Goal: Information Seeking & Learning: Learn about a topic

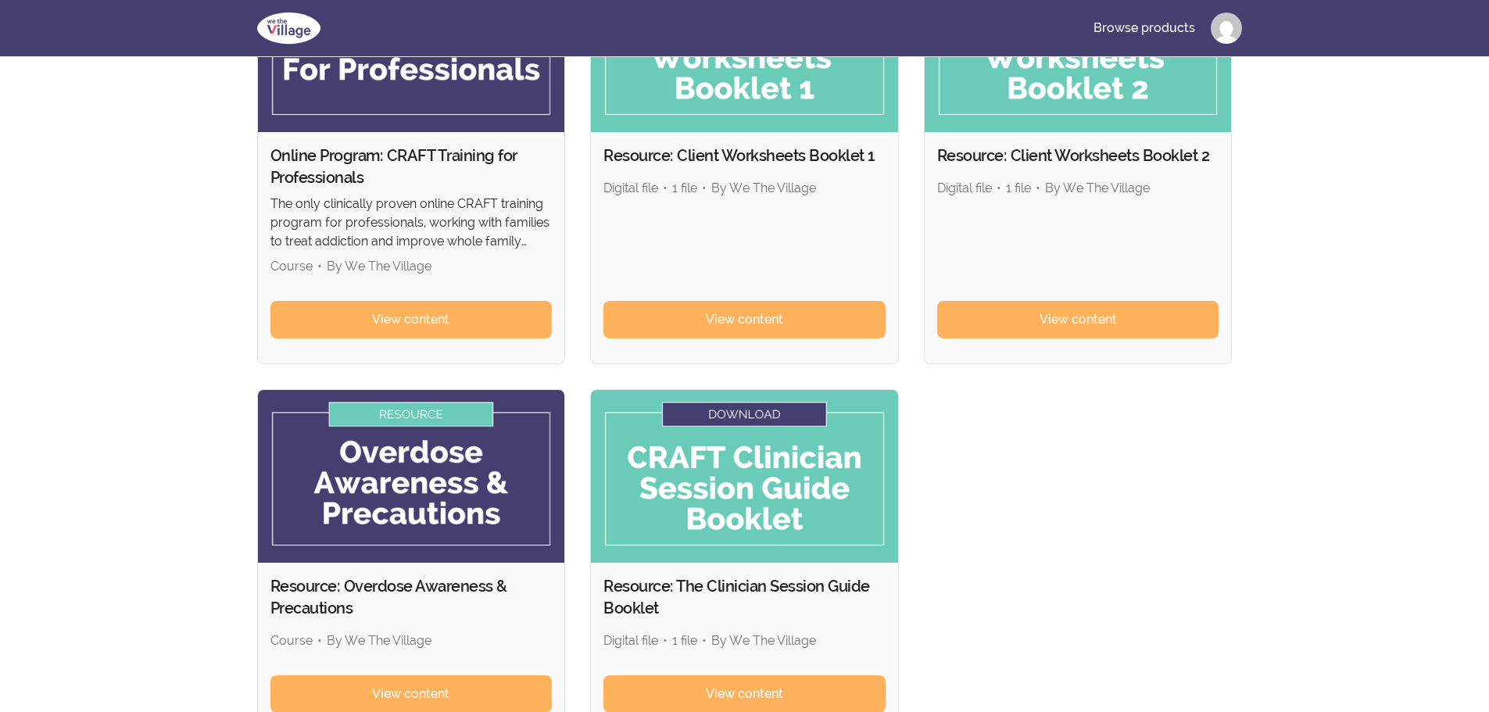
scroll to position [1, 0]
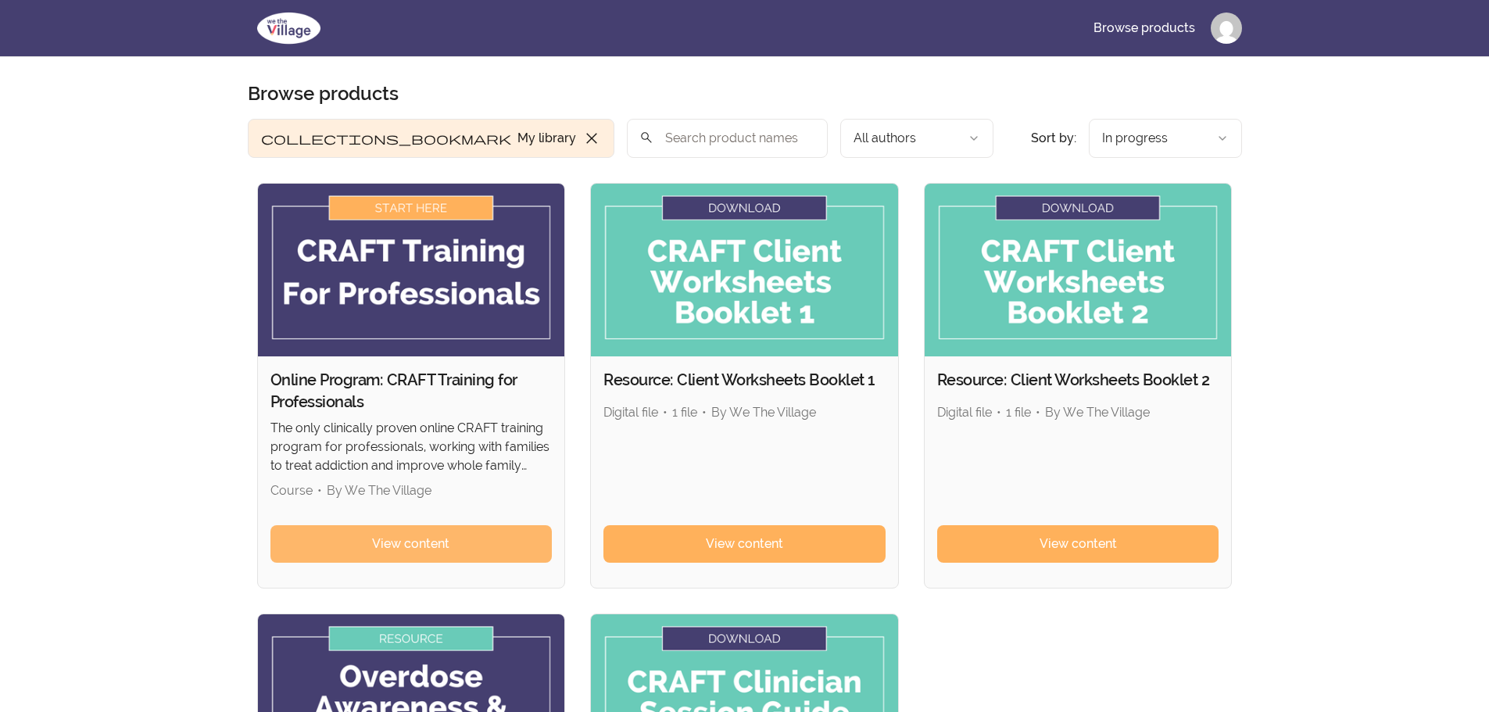
click at [432, 543] on span "View content" at bounding box center [410, 544] width 77 height 19
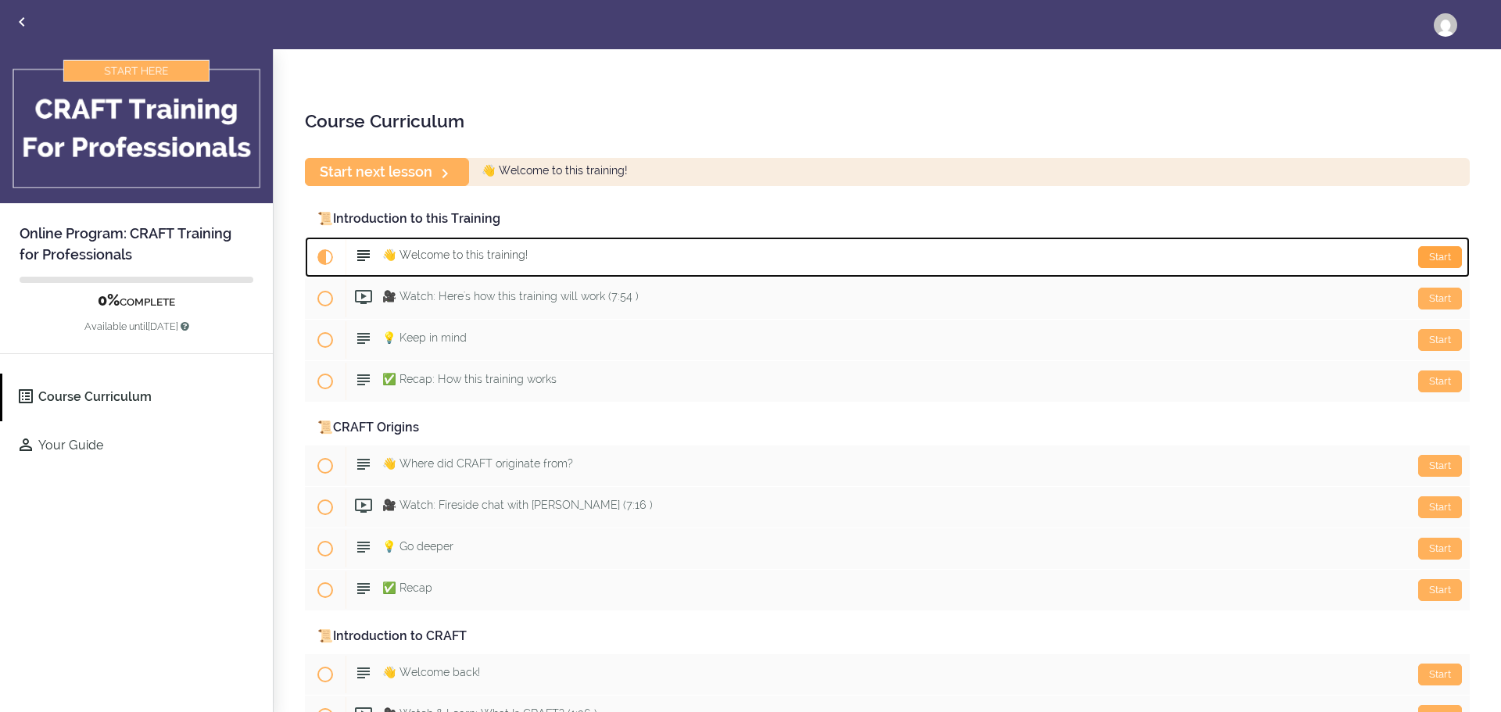
click at [1438, 253] on div "Start" at bounding box center [1440, 257] width 44 height 22
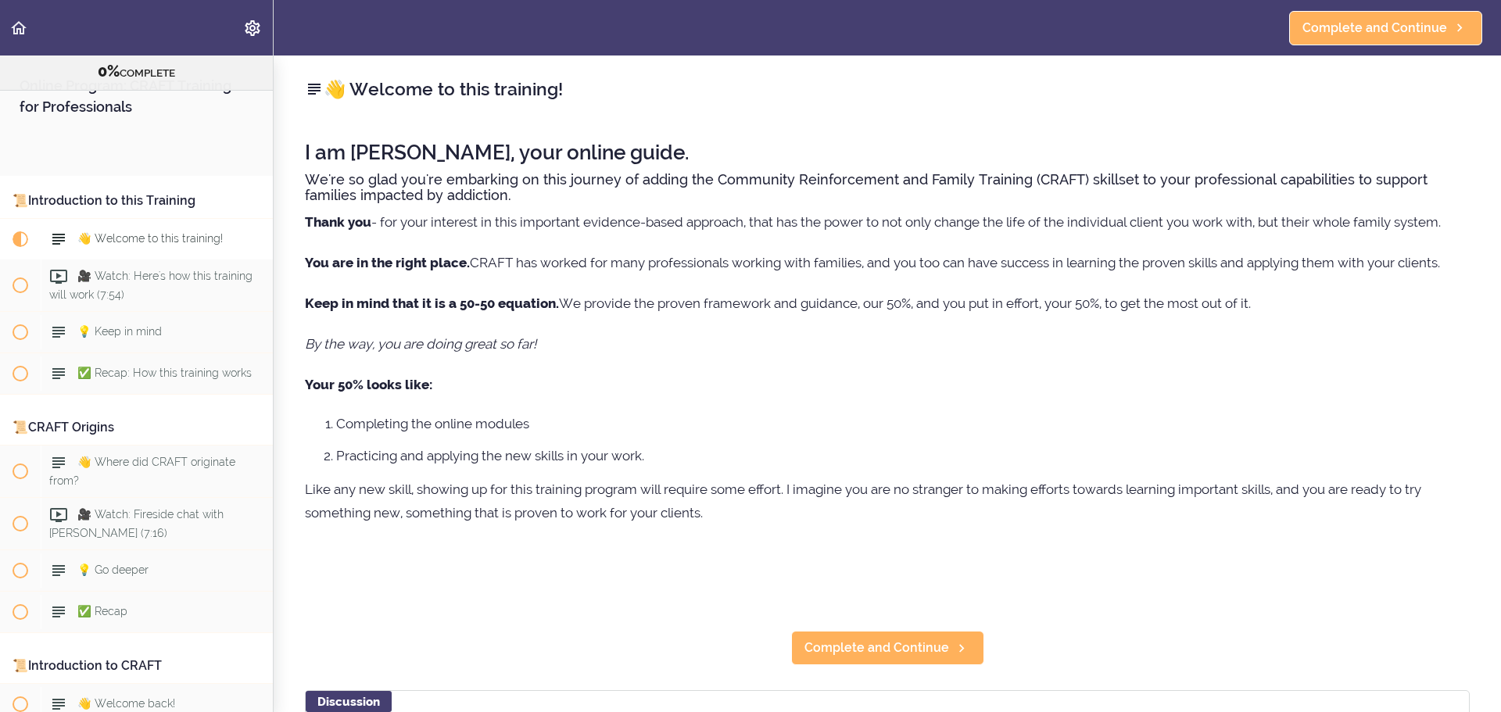
scroll to position [124, 0]
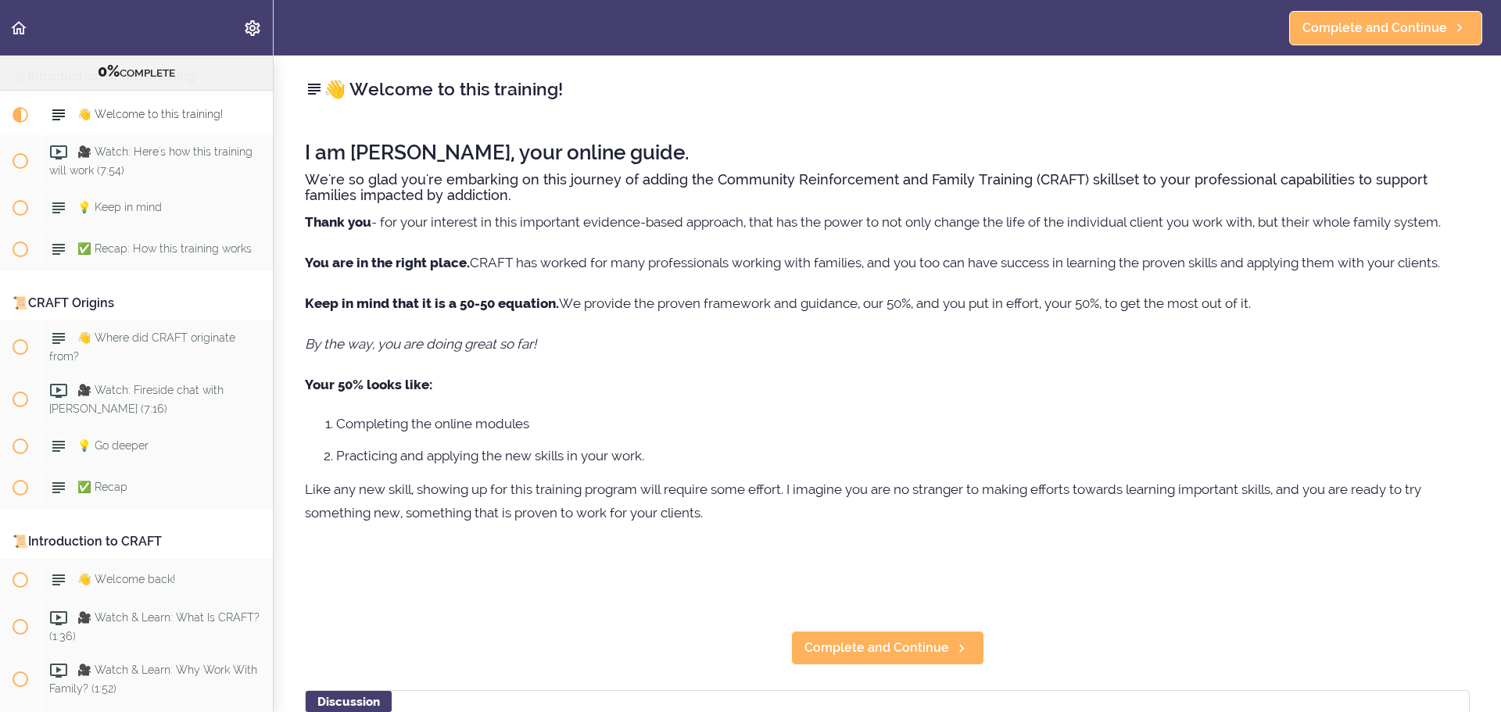
click at [353, 186] on h4 "We're so glad you're embarking on this journey of adding the Community Reinforc…" at bounding box center [887, 187] width 1165 height 31
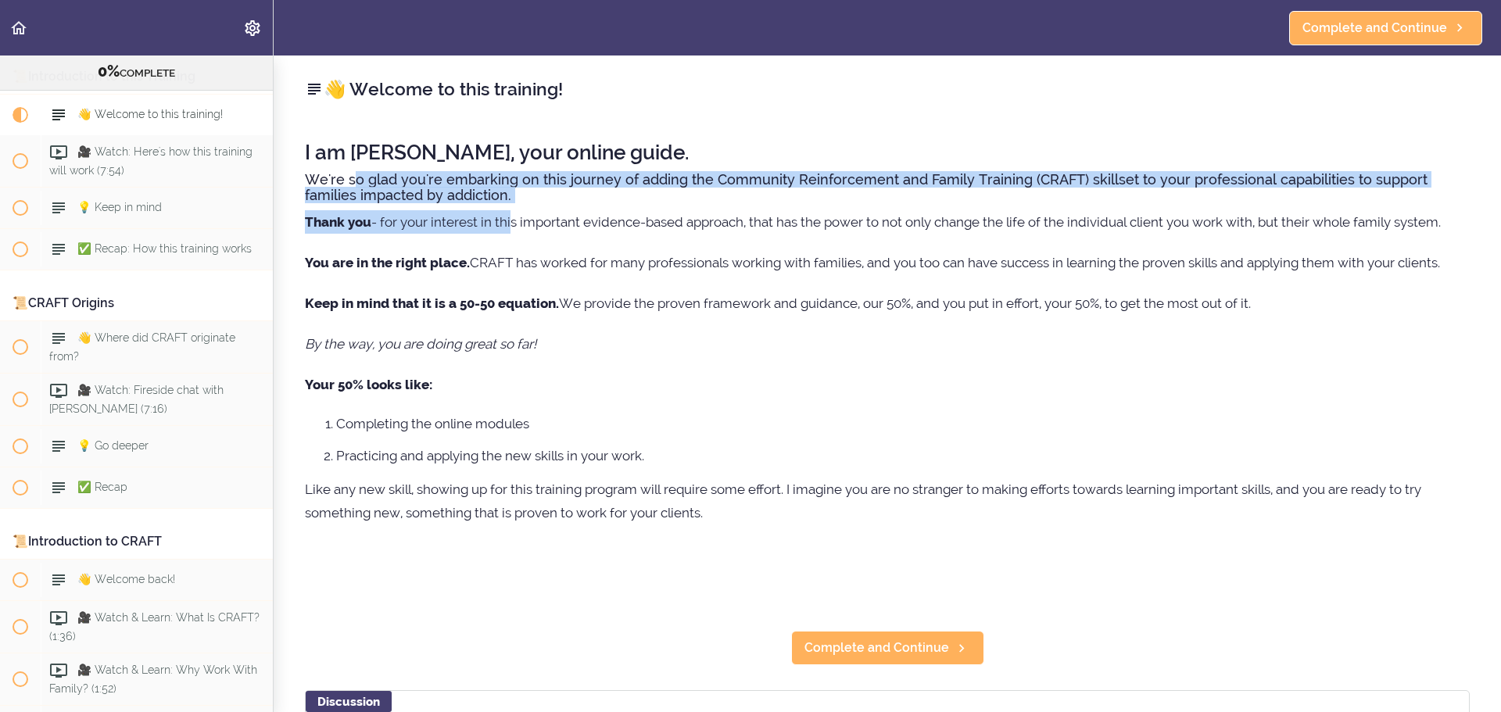
drag, startPoint x: 353, startPoint y: 186, endPoint x: 511, endPoint y: 210, distance: 160.4
click at [511, 210] on div "I am Jane, your online guide. We're so glad you're embarking on this journey of…" at bounding box center [887, 334] width 1165 height 416
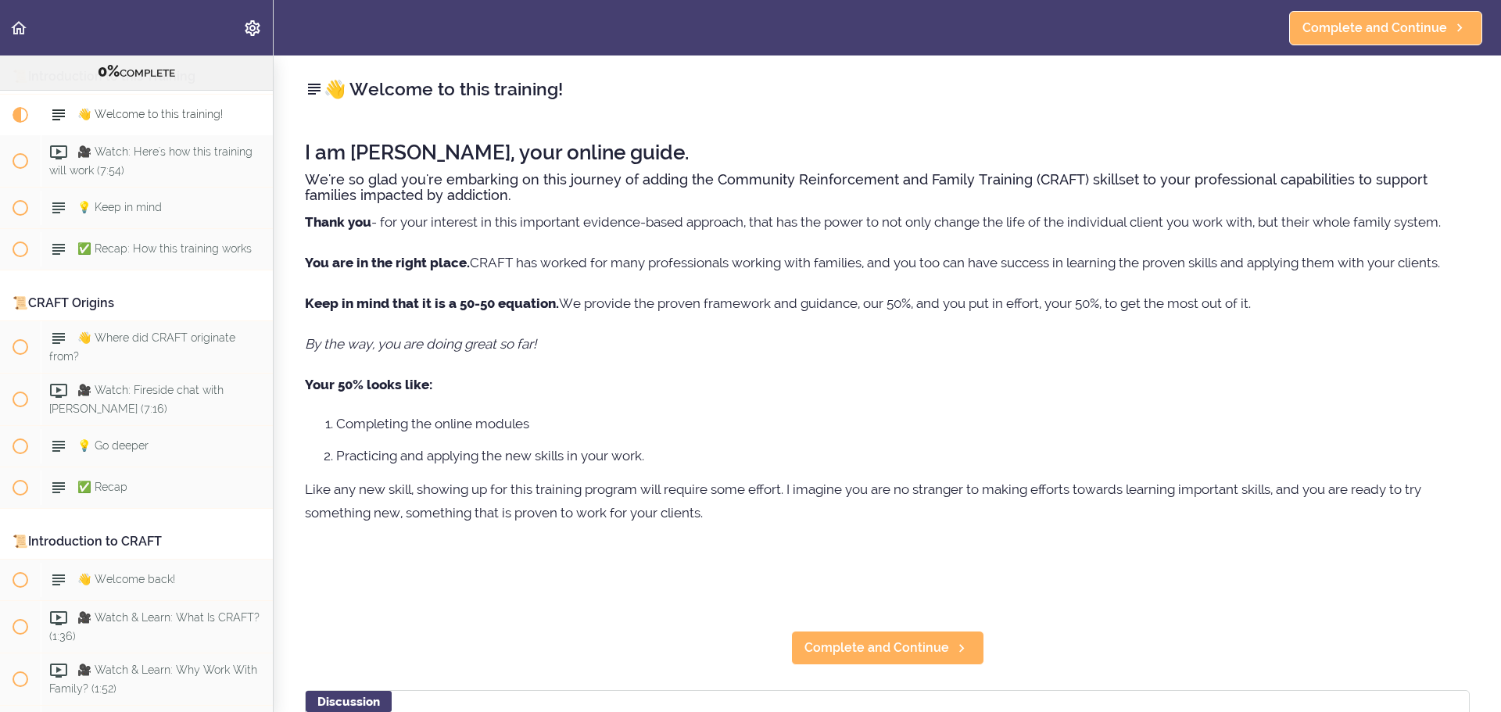
drag, startPoint x: 466, startPoint y: 270, endPoint x: 1478, endPoint y: 262, distance: 1011.8
click at [1478, 262] on div "👋 Welcome to this training! I am Jane, your online guide. We're so glad you're …" at bounding box center [888, 384] width 1228 height 657
drag, startPoint x: 895, startPoint y: 349, endPoint x: 617, endPoint y: 317, distance: 280.2
click at [894, 349] on p "By the way, you are doing great so far!" at bounding box center [887, 343] width 1165 height 23
click at [459, 317] on div "I am Jane, your online guide. We're so glad you're embarking on this journey of…" at bounding box center [887, 334] width 1165 height 416
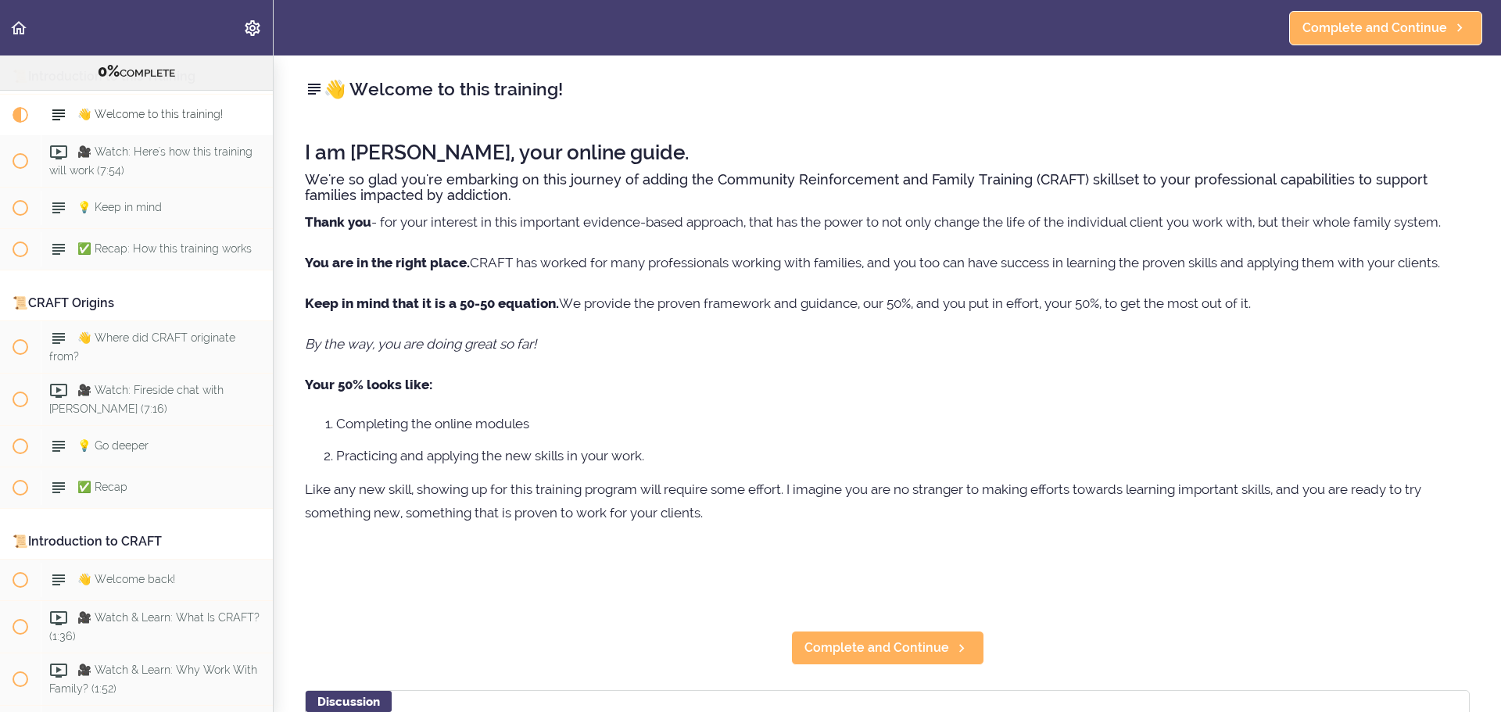
click at [464, 310] on strong "Keep in mind that it is a 50-50 equation." at bounding box center [432, 304] width 254 height 16
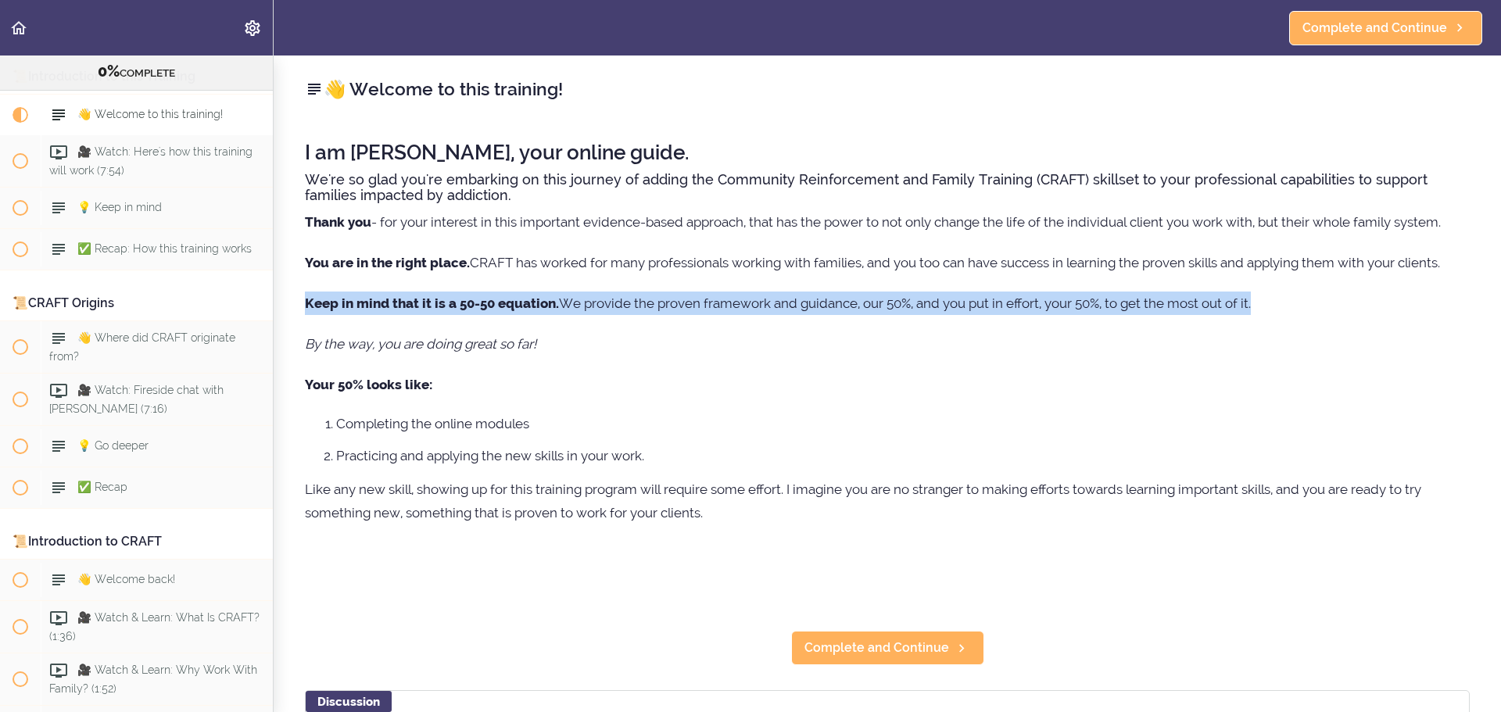
click at [464, 310] on strong "Keep in mind that it is a 50-50 equation." at bounding box center [432, 304] width 254 height 16
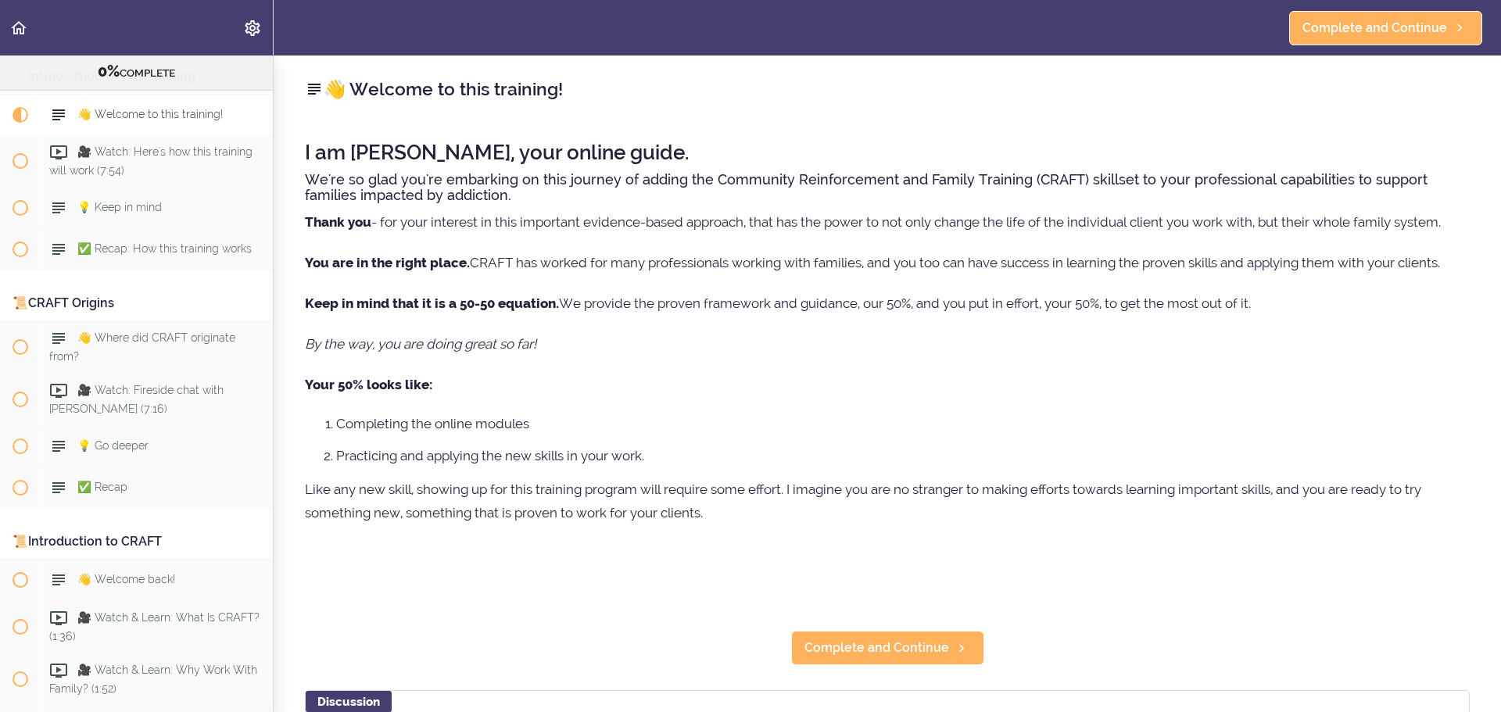
click at [497, 365] on div "I am Jane, your online guide. We're so glad you're embarking on this journey of…" at bounding box center [887, 334] width 1165 height 416
click at [443, 438] on ol "Completing the online modules Practicing and applying the new skills in your wo…" at bounding box center [887, 440] width 1165 height 52
click at [447, 417] on li "Completing the online modules" at bounding box center [903, 424] width 1134 height 20
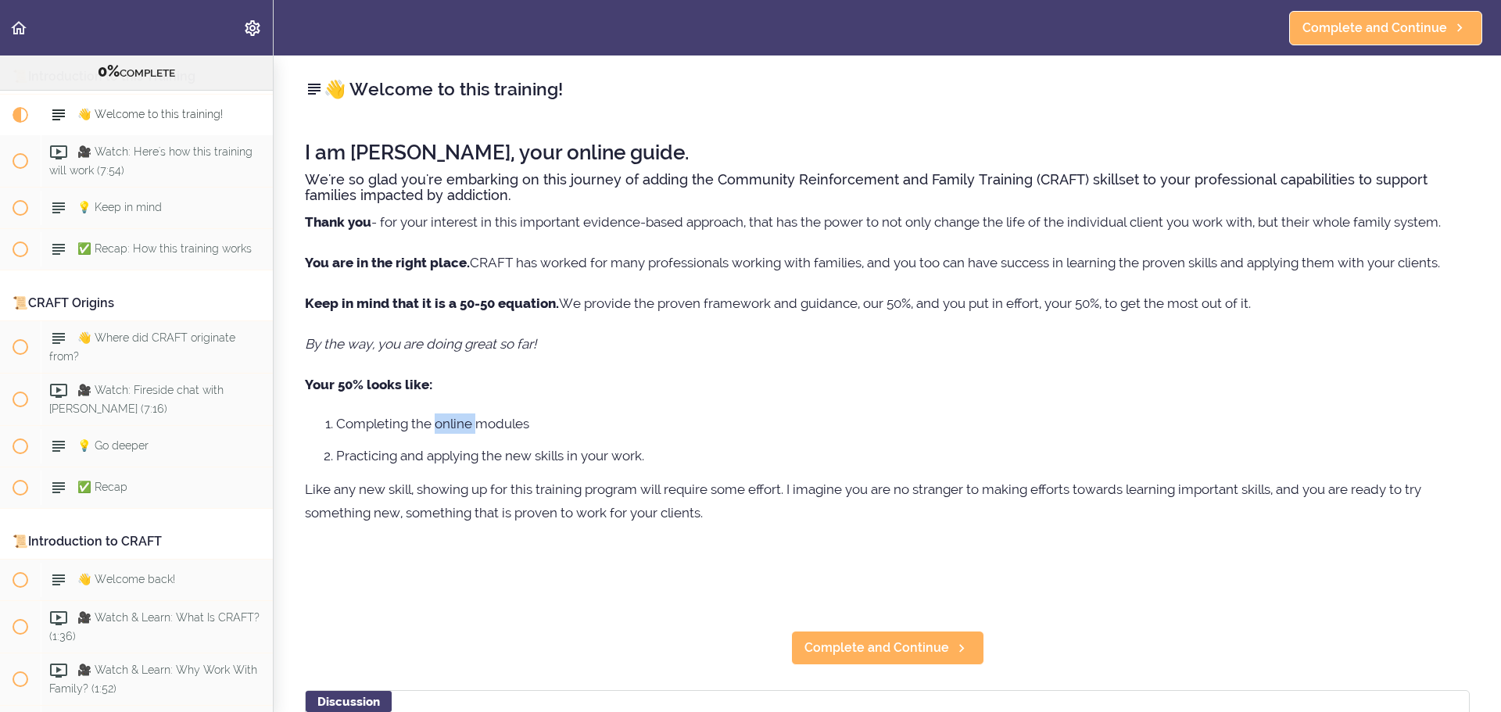
click at [447, 417] on li "Completing the online modules" at bounding box center [903, 424] width 1134 height 20
click at [447, 418] on li "Completing the online modules" at bounding box center [903, 424] width 1134 height 20
click at [449, 453] on li "Practicing and applying the new skills in your work." at bounding box center [903, 456] width 1134 height 20
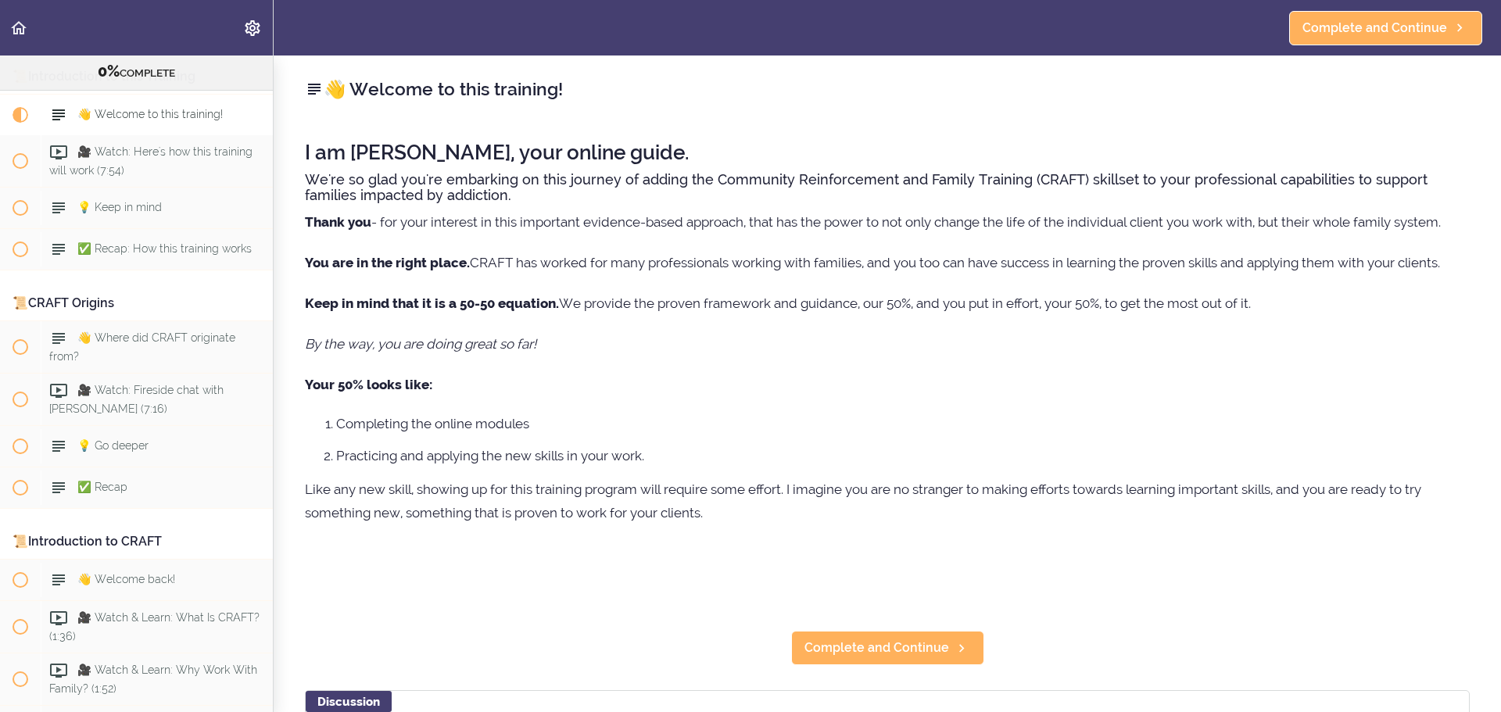
click at [433, 497] on p "Like any new skill, showing up for this training program will require some effo…" at bounding box center [887, 501] width 1165 height 47
click at [437, 493] on p "Like any new skill, showing up for this training program will require some effo…" at bounding box center [887, 501] width 1165 height 47
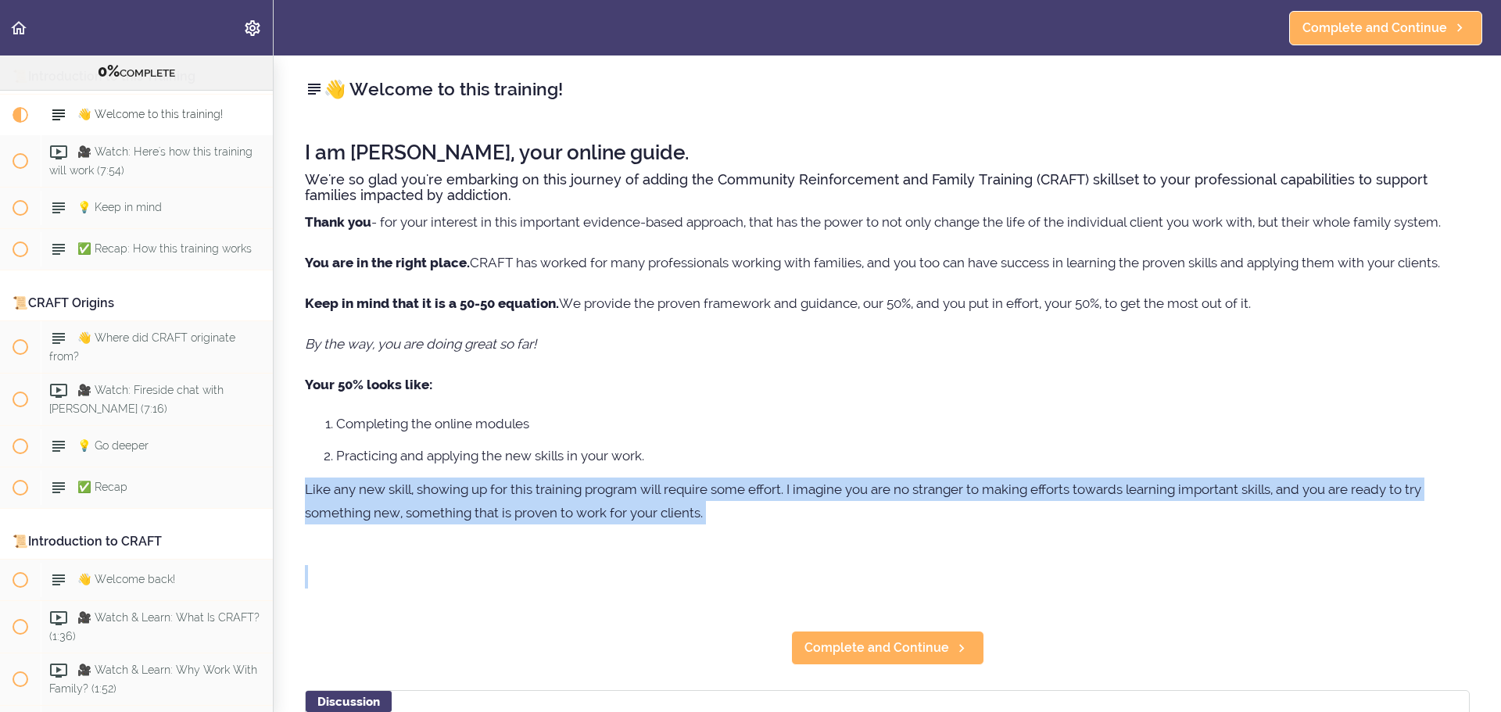
click at [437, 493] on p "Like any new skill, showing up for this training program will require some effo…" at bounding box center [887, 501] width 1165 height 47
click at [780, 557] on div "👋 Welcome to this training! I am Jane, your online guide. We're so glad you're …" at bounding box center [888, 384] width 1228 height 657
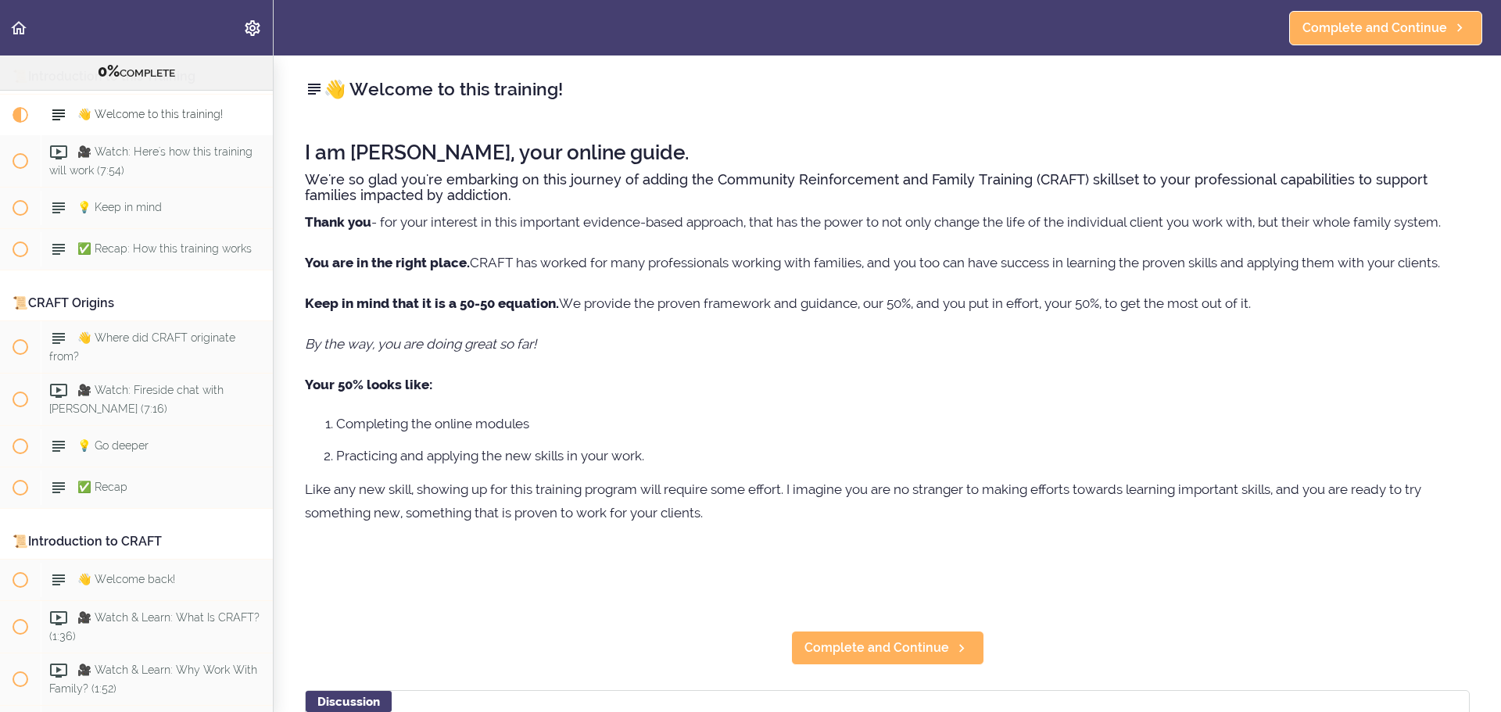
scroll to position [393, 0]
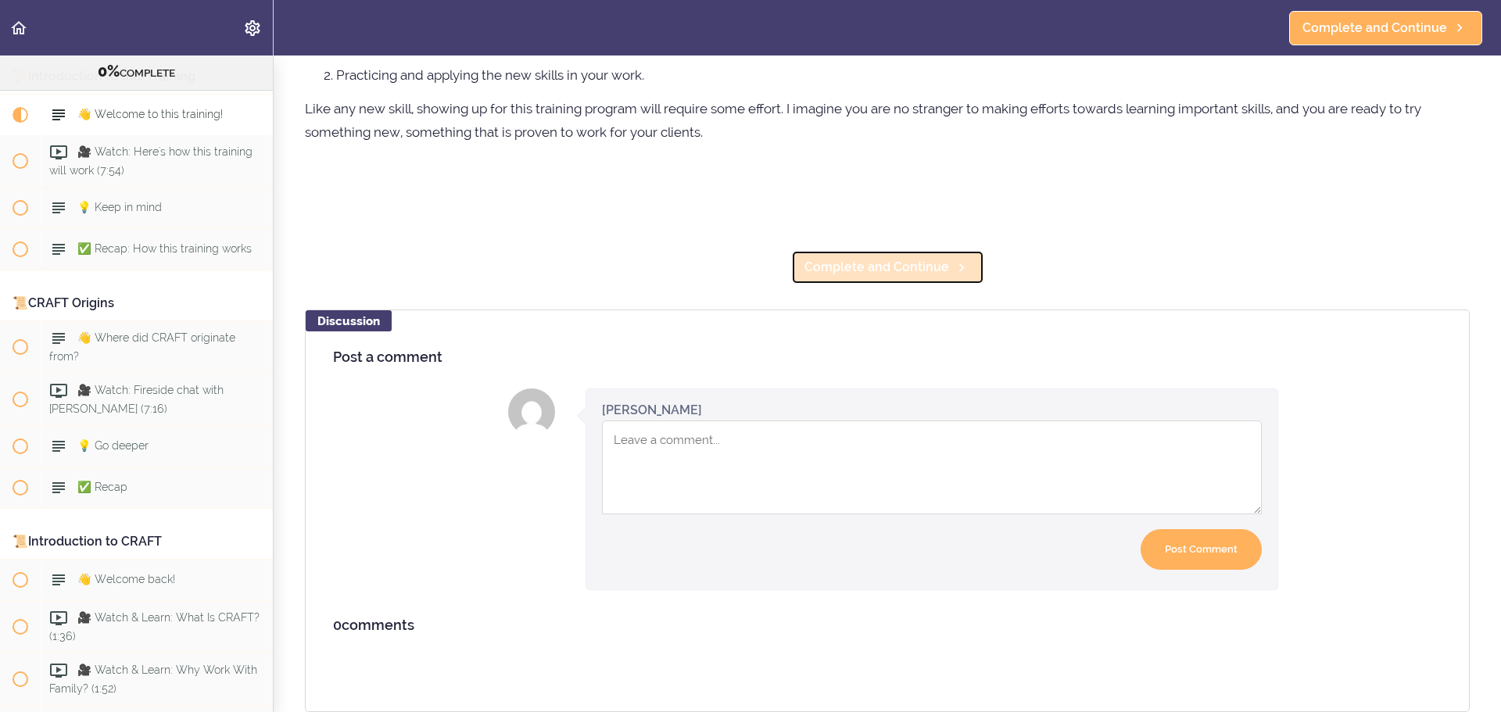
click at [880, 271] on link "Complete and Continue" at bounding box center [887, 267] width 193 height 34
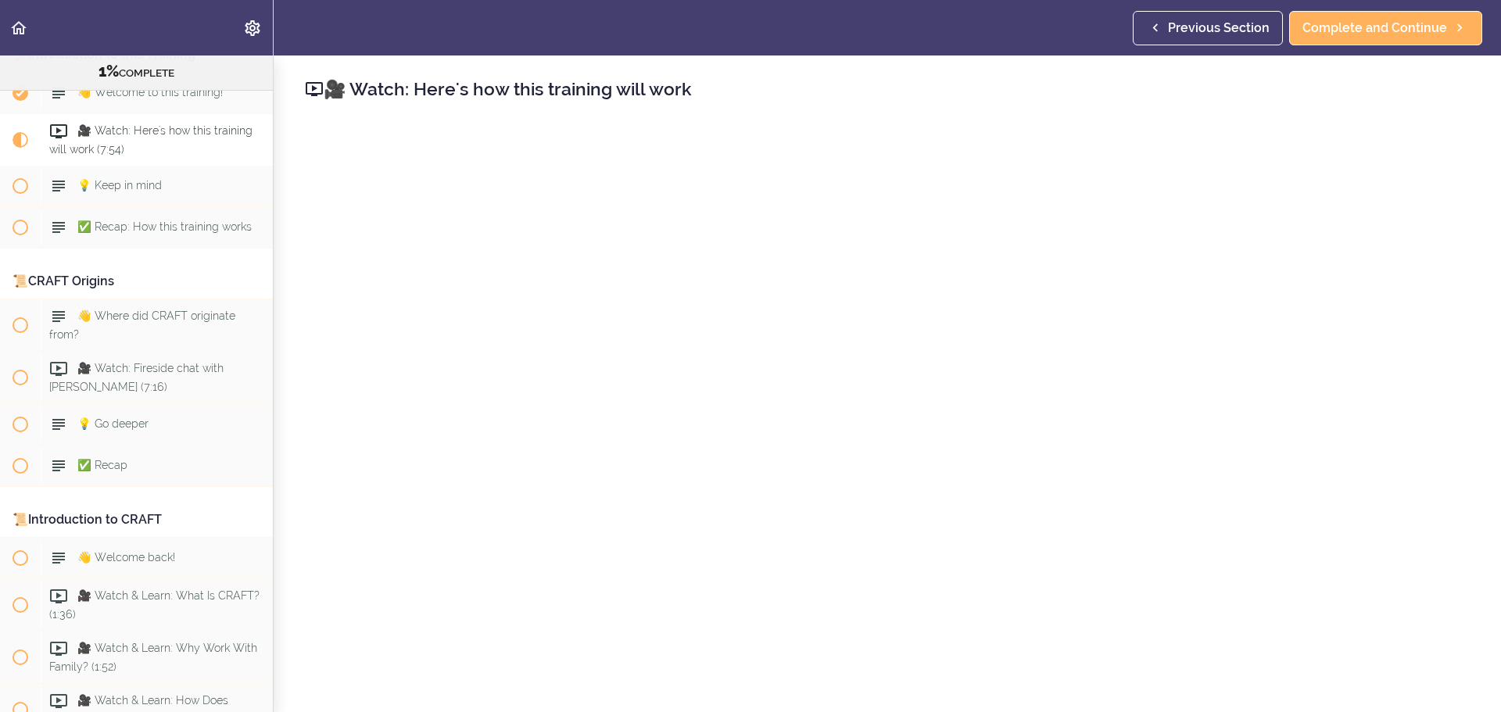
scroll to position [209, 0]
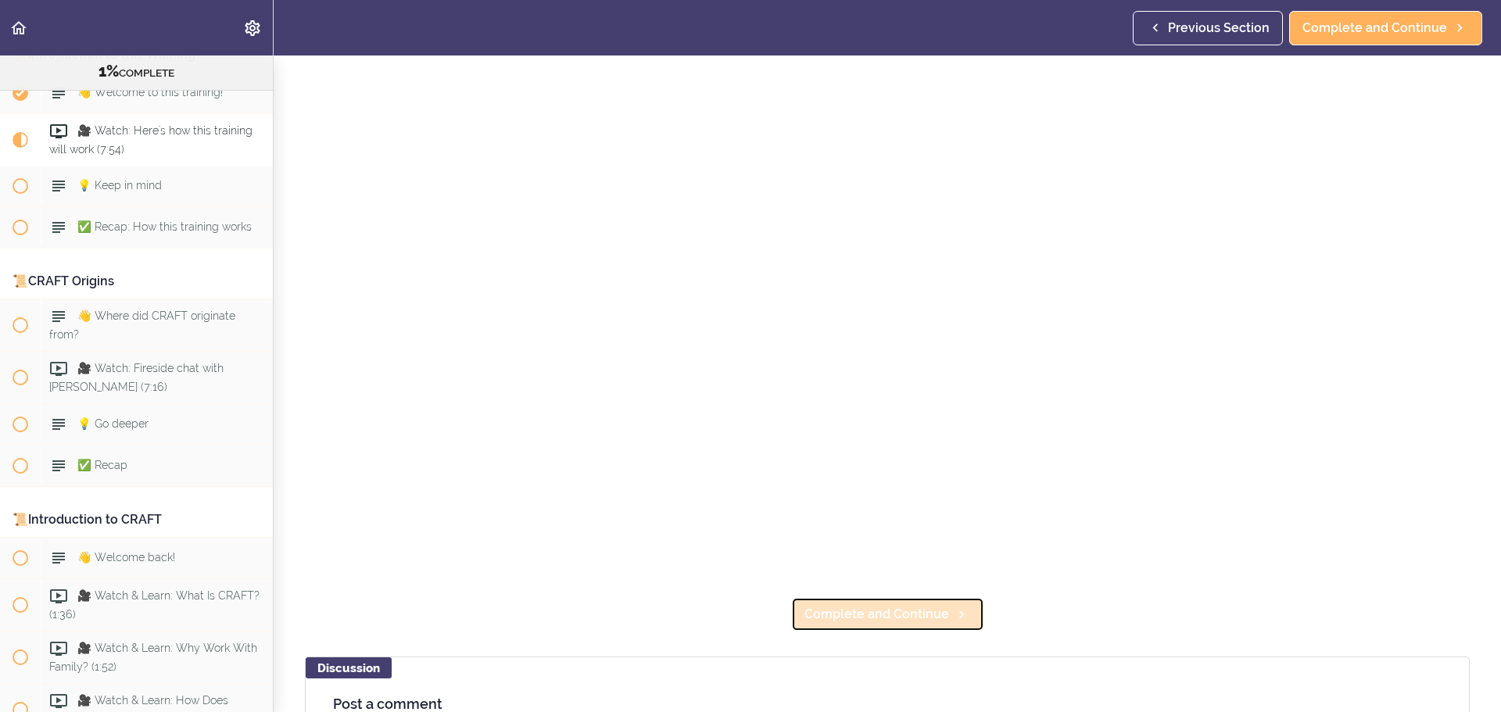
click at [920, 605] on span "Complete and Continue" at bounding box center [877, 614] width 145 height 19
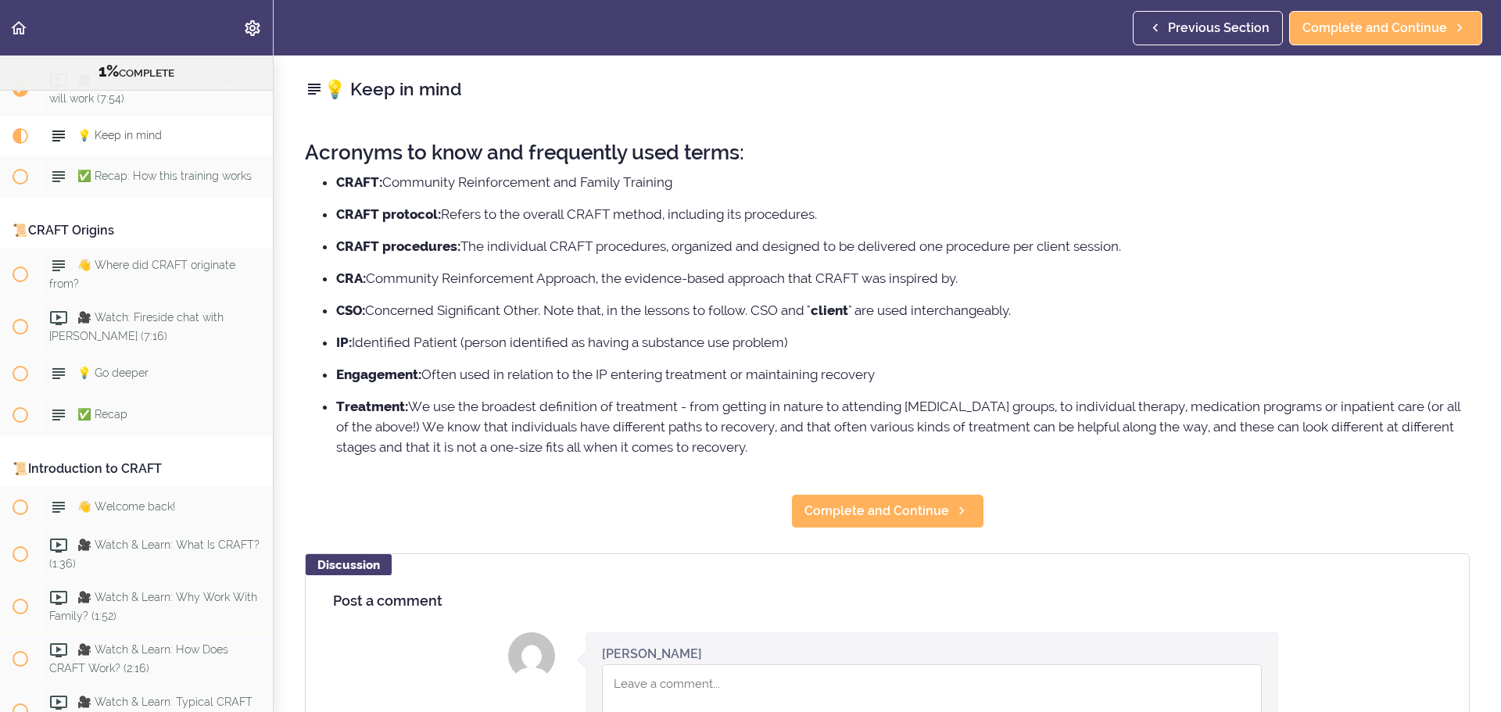
scroll to position [199, 0]
drag, startPoint x: 358, startPoint y: 179, endPoint x: 840, endPoint y: 218, distance: 483.2
click at [840, 218] on ul "CRAFT: Community Reinforcement and Family Training CRAFT protocol: Refers to th…" at bounding box center [887, 314] width 1165 height 285
click at [840, 218] on li "CRAFT protocol: Refers to the overall CRAFT method, including its procedures." at bounding box center [903, 214] width 1134 height 20
click at [543, 243] on li "CRAFT procedures: The individual CRAFT procedures, organized and designed to be…" at bounding box center [903, 246] width 1134 height 20
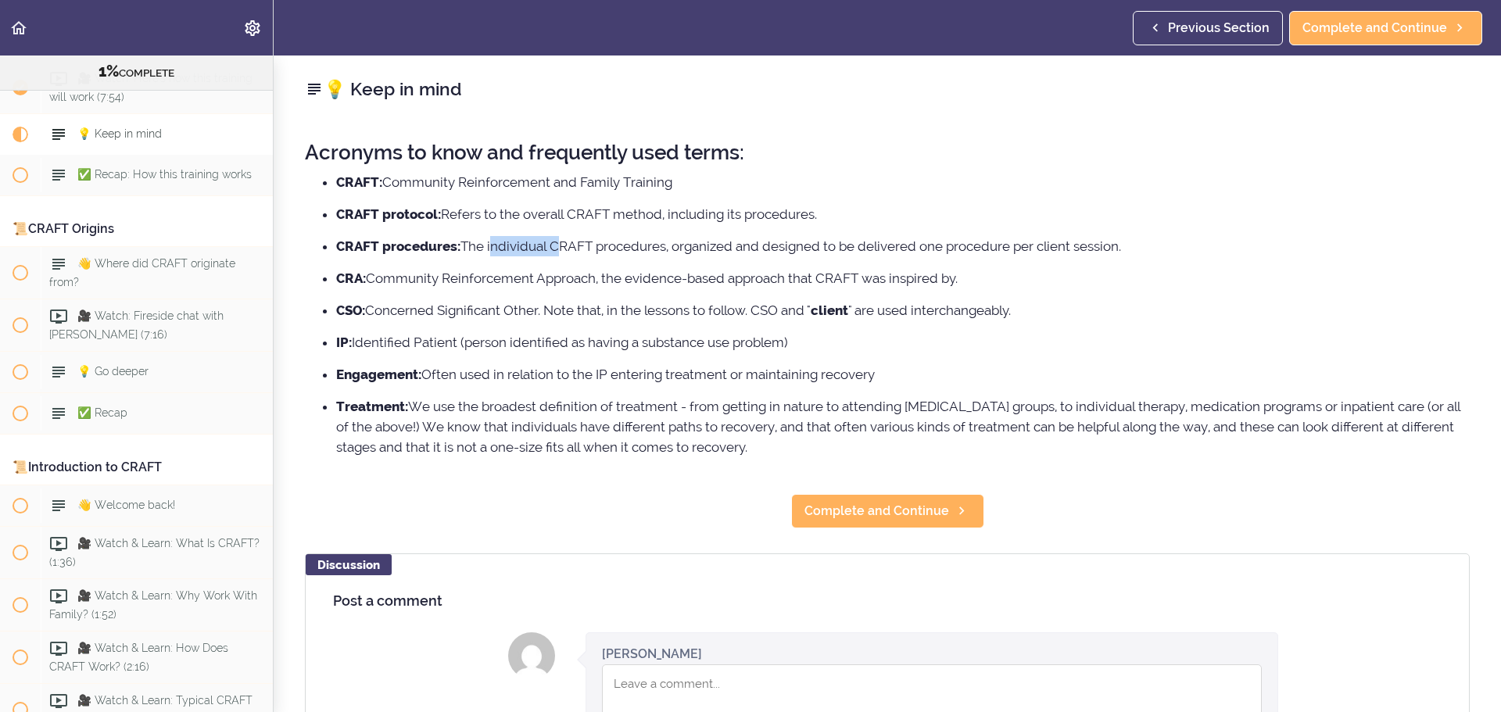
click at [543, 243] on li "CRAFT procedures: The individual CRAFT procedures, organized and designed to be…" at bounding box center [903, 246] width 1134 height 20
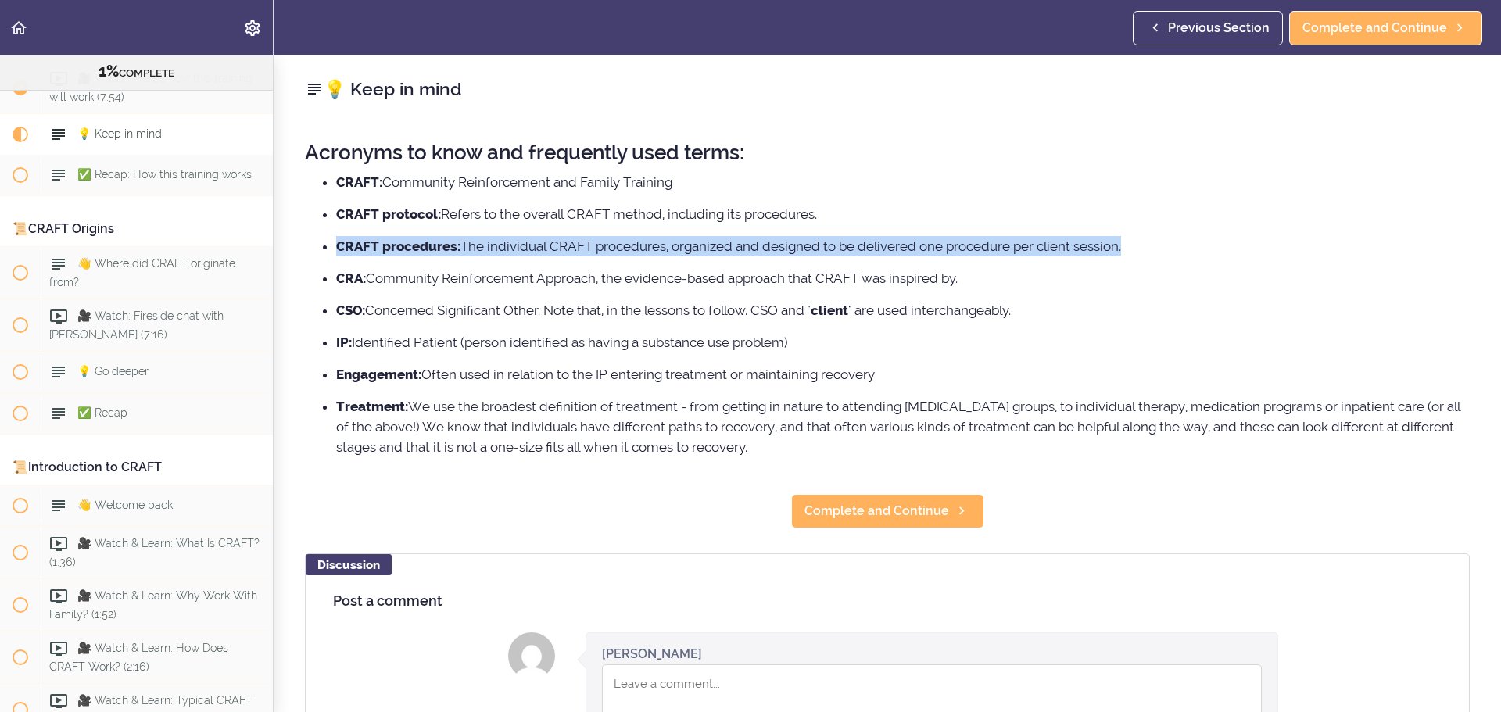
click at [543, 243] on li "CRAFT procedures: The individual CRAFT procedures, organized and designed to be…" at bounding box center [903, 246] width 1134 height 20
drag, startPoint x: 543, startPoint y: 243, endPoint x: 615, endPoint y: 267, distance: 75.2
click at [612, 267] on ul "CRAFT: Community Reinforcement and Family Training CRAFT protocol: Refers to th…" at bounding box center [887, 314] width 1165 height 285
click at [615, 268] on li "CRA: Community Reinforcement Approach, the evidence-based approach that CRAFT w…" at bounding box center [903, 278] width 1134 height 20
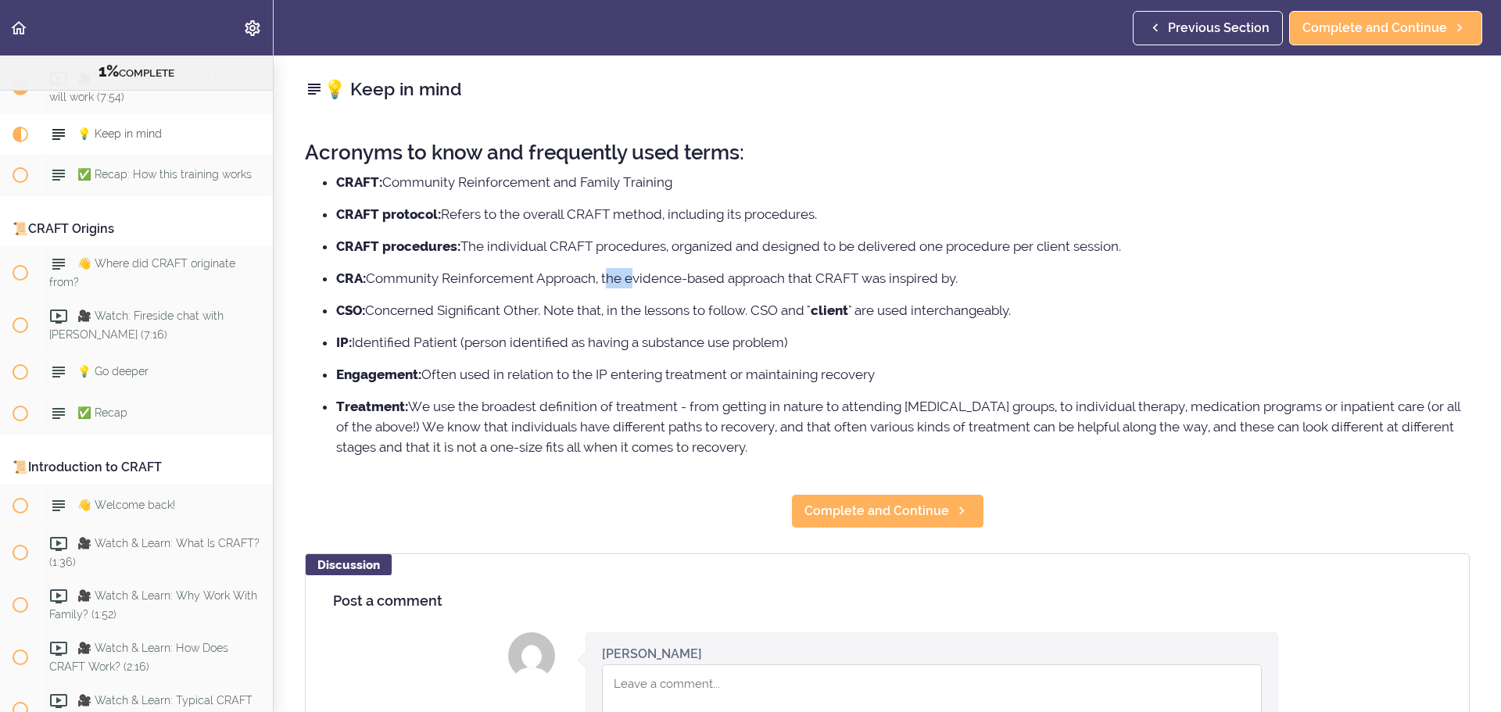
click at [615, 268] on li "CRA: Community Reinforcement Approach, the evidence-based approach that CRAFT w…" at bounding box center [903, 278] width 1134 height 20
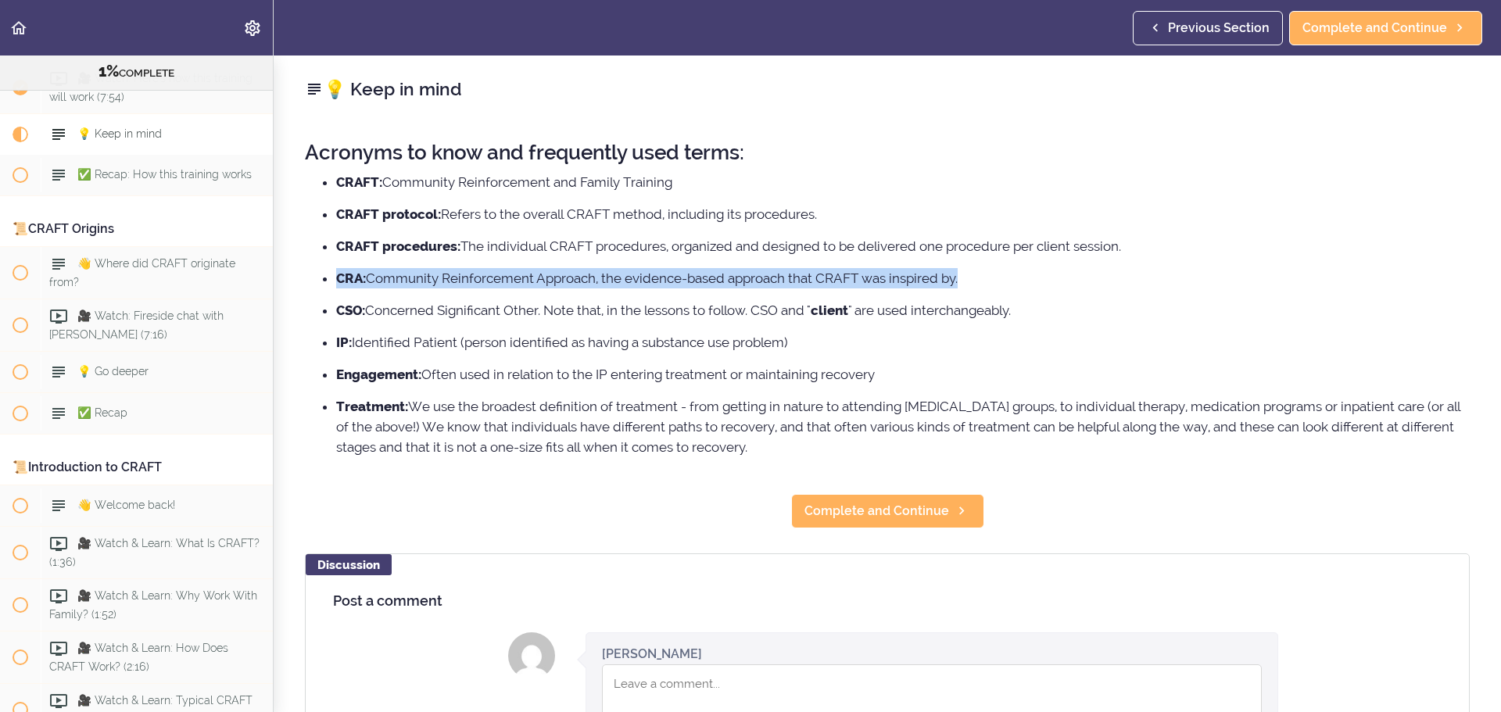
click at [615, 268] on li "CRA: Community Reinforcement Approach, the evidence-based approach that CRAFT w…" at bounding box center [903, 278] width 1134 height 20
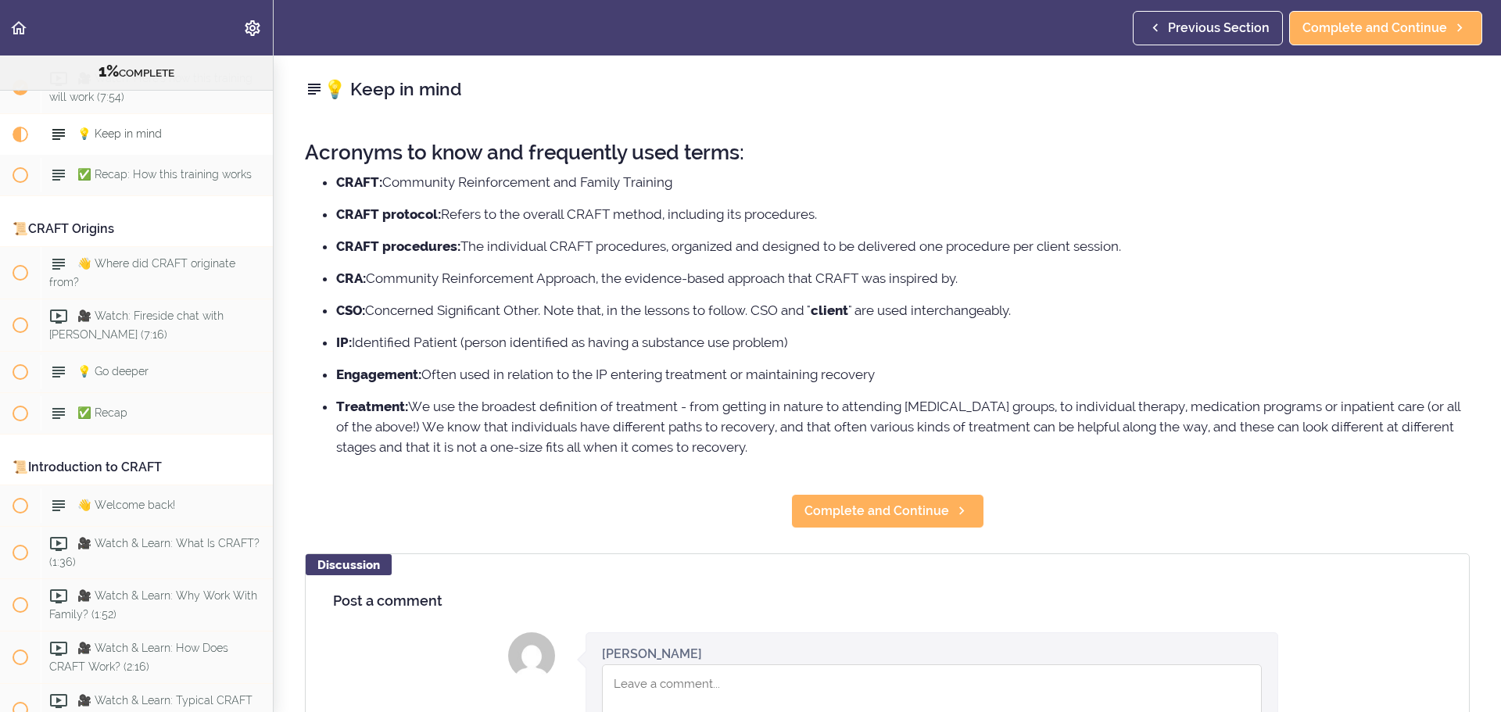
click at [599, 290] on ul "CRAFT: Community Reinforcement and Family Training CRAFT protocol: Refers to th…" at bounding box center [887, 314] width 1165 height 285
click at [596, 284] on li "CRA: Community Reinforcement Approach, the evidence-based approach that CRAFT w…" at bounding box center [903, 278] width 1134 height 20
click at [650, 388] on ul "CRAFT: Community Reinforcement and Family Training CRAFT protocol: Refers to th…" at bounding box center [887, 314] width 1165 height 285
click at [708, 386] on ul "CRAFT: Community Reinforcement and Family Training CRAFT protocol: Refers to th…" at bounding box center [887, 314] width 1165 height 285
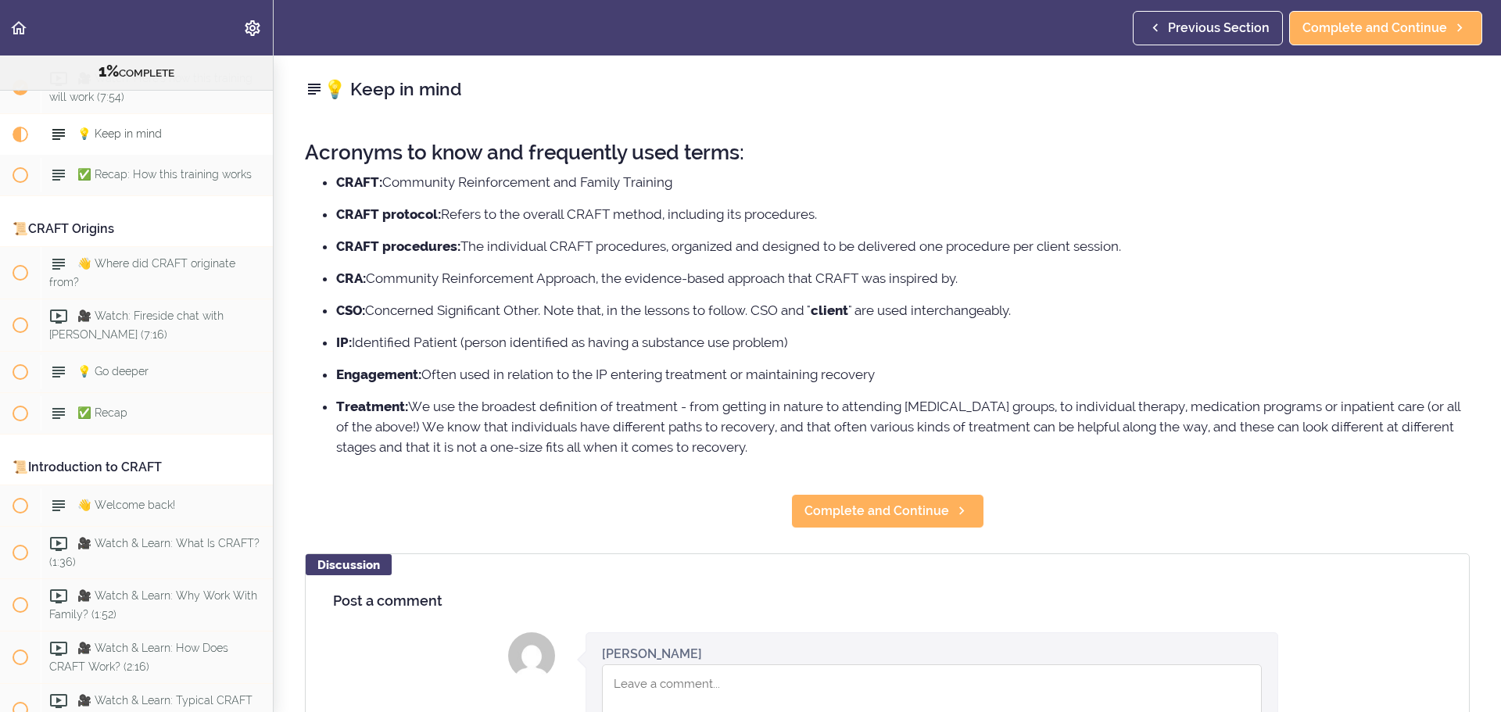
click at [715, 382] on li "Engagement: Often used in relation to the IP entering treatment or maintaining …" at bounding box center [903, 374] width 1134 height 20
click at [679, 418] on li "Treatment: We use the broadest definition of treatment - from getting in nature…" at bounding box center [903, 426] width 1134 height 61
click at [683, 412] on li "Treatment: We use the broadest definition of treatment - from getting in nature…" at bounding box center [903, 426] width 1134 height 61
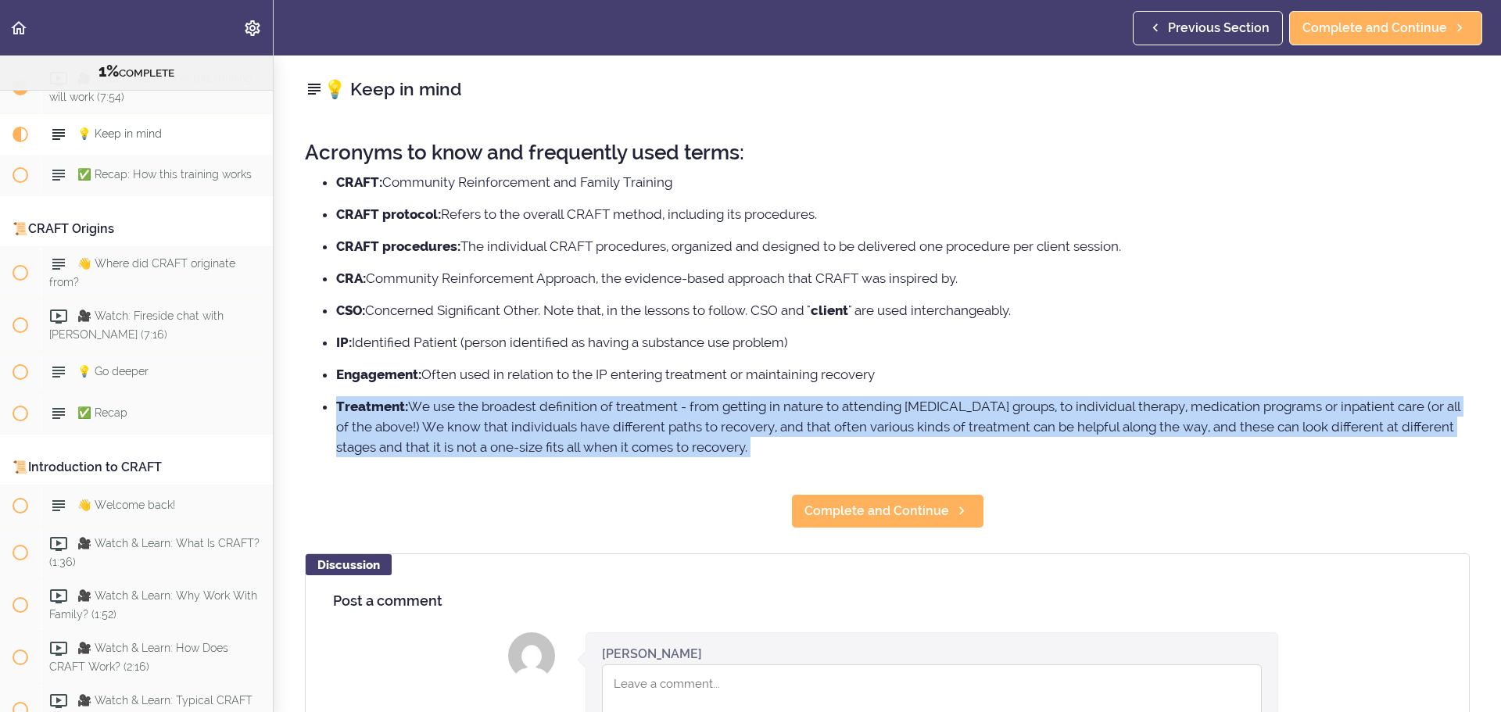
click at [683, 412] on li "Treatment: We use the broadest definition of treatment - from getting in nature…" at bounding box center [903, 426] width 1134 height 61
click at [859, 514] on span "Complete and Continue" at bounding box center [877, 511] width 145 height 19
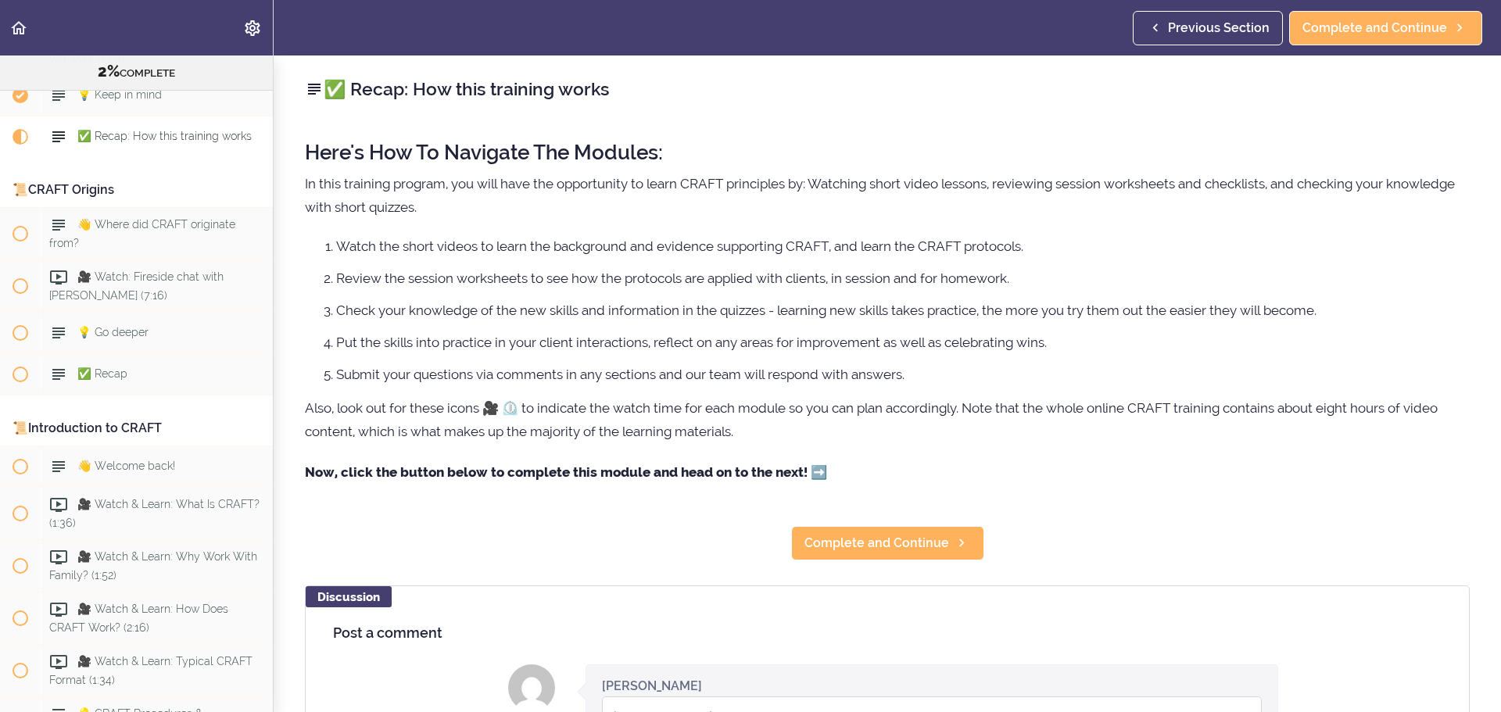
scroll to position [240, 0]
click at [363, 185] on p "In this training program, you will have the opportunity to learn CRAFT principl…" at bounding box center [887, 195] width 1165 height 47
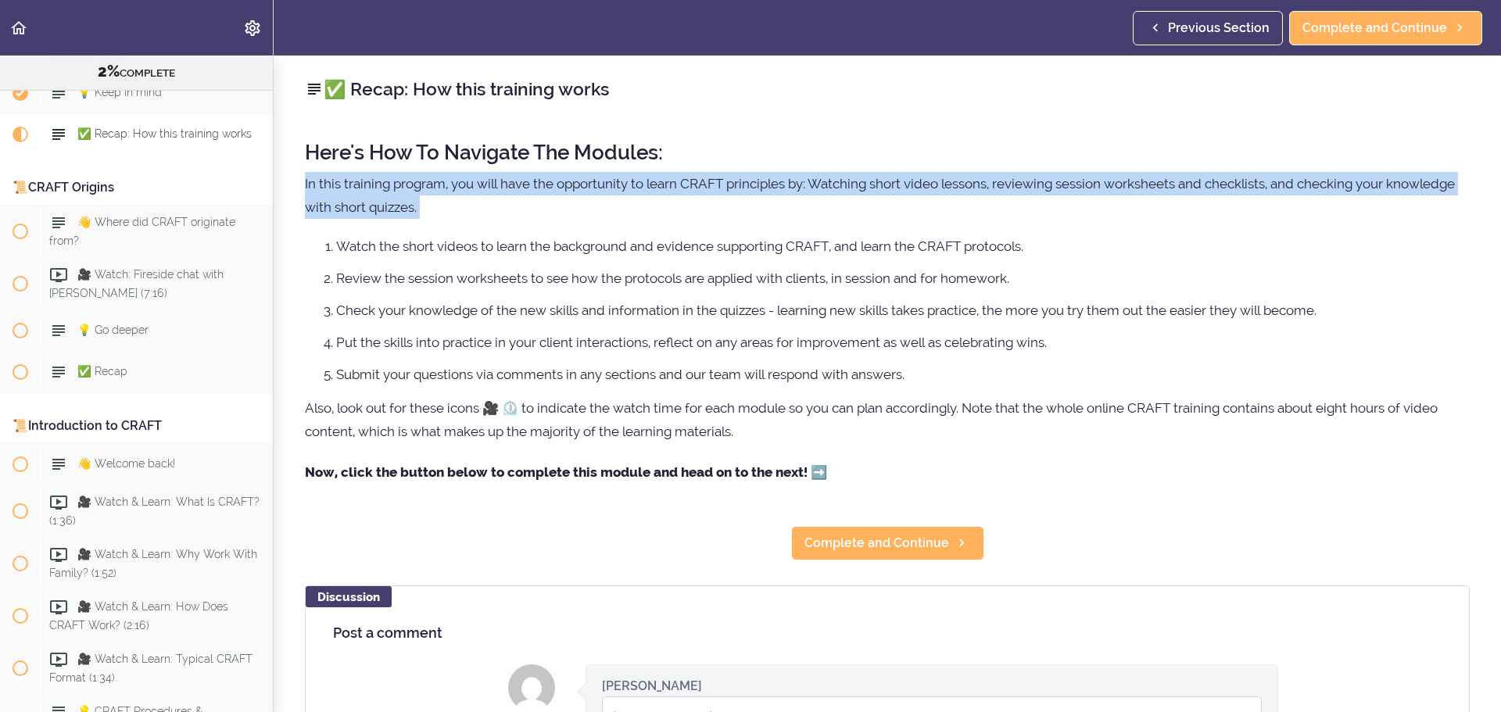
click at [363, 185] on p "In this training program, you will have the opportunity to learn CRAFT principl…" at bounding box center [887, 195] width 1165 height 47
click at [929, 188] on p "In this training program, you will have the opportunity to learn CRAFT principl…" at bounding box center [887, 195] width 1165 height 47
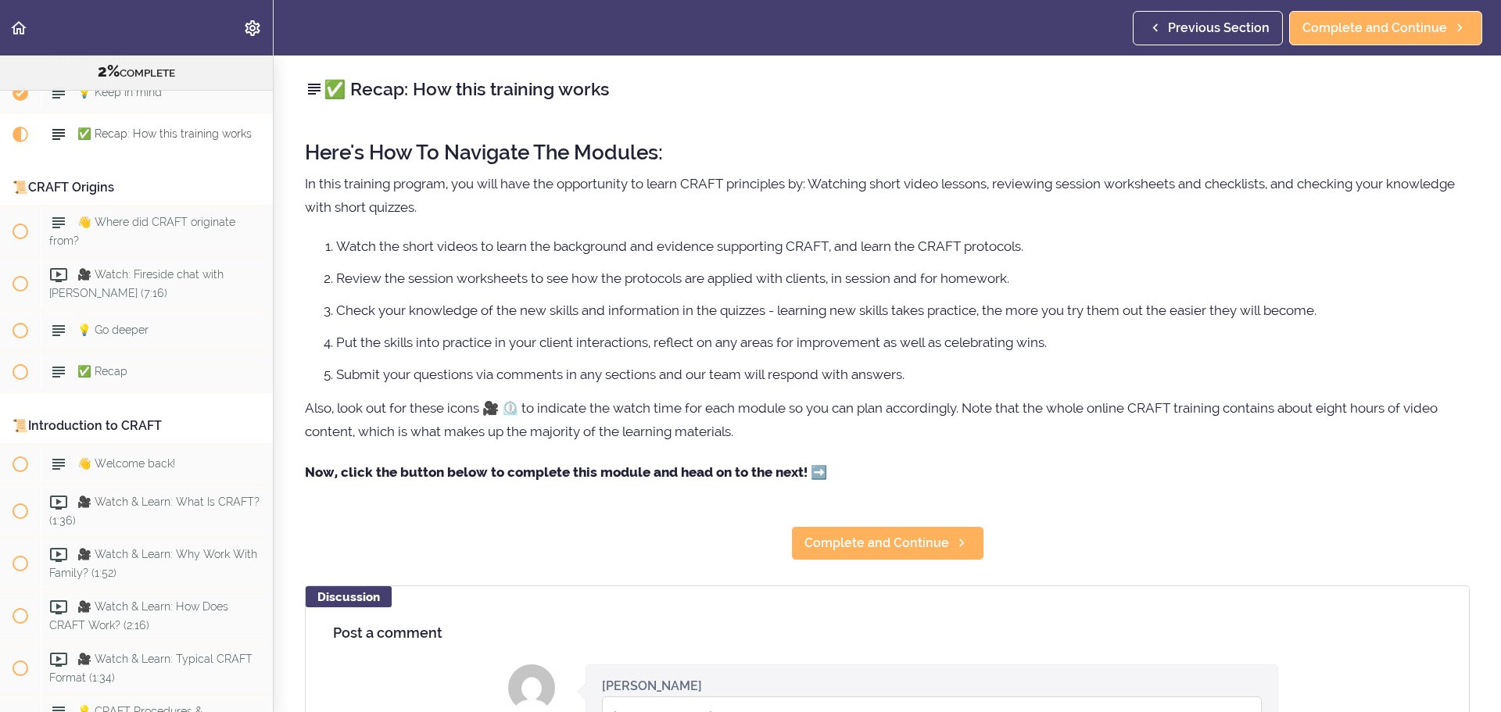
click at [765, 235] on div "Here's How To Navigate The Modules: In this training program, you will have the…" at bounding box center [887, 313] width 1165 height 375
click at [583, 256] on ol "Watch the short videos to learn the background and evidence supporting CRAFT, a…" at bounding box center [887, 310] width 1165 height 149
click at [591, 249] on li "Watch the short videos to learn the background and evidence supporting CRAFT, a…" at bounding box center [903, 246] width 1134 height 20
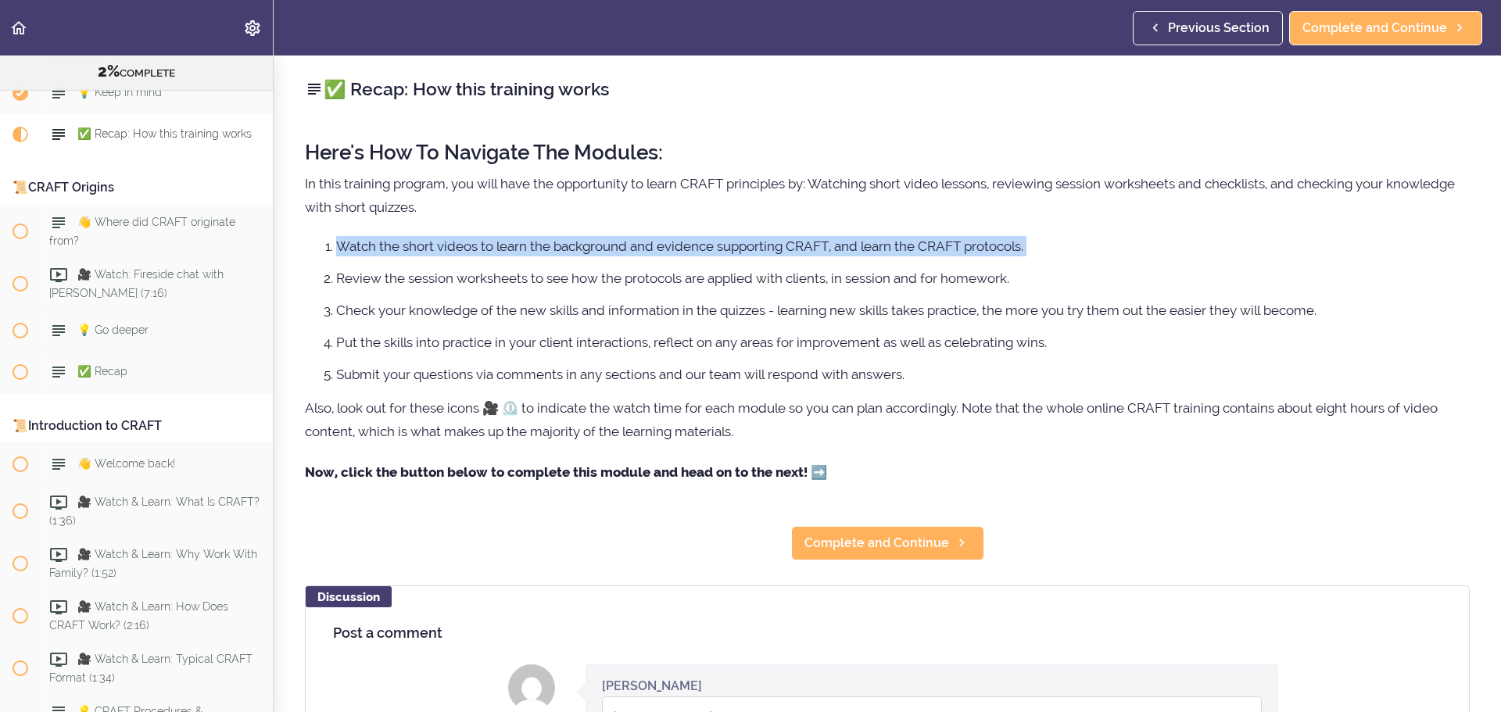
click at [591, 249] on li "Watch the short videos to learn the background and evidence supporting CRAFT, a…" at bounding box center [903, 246] width 1134 height 20
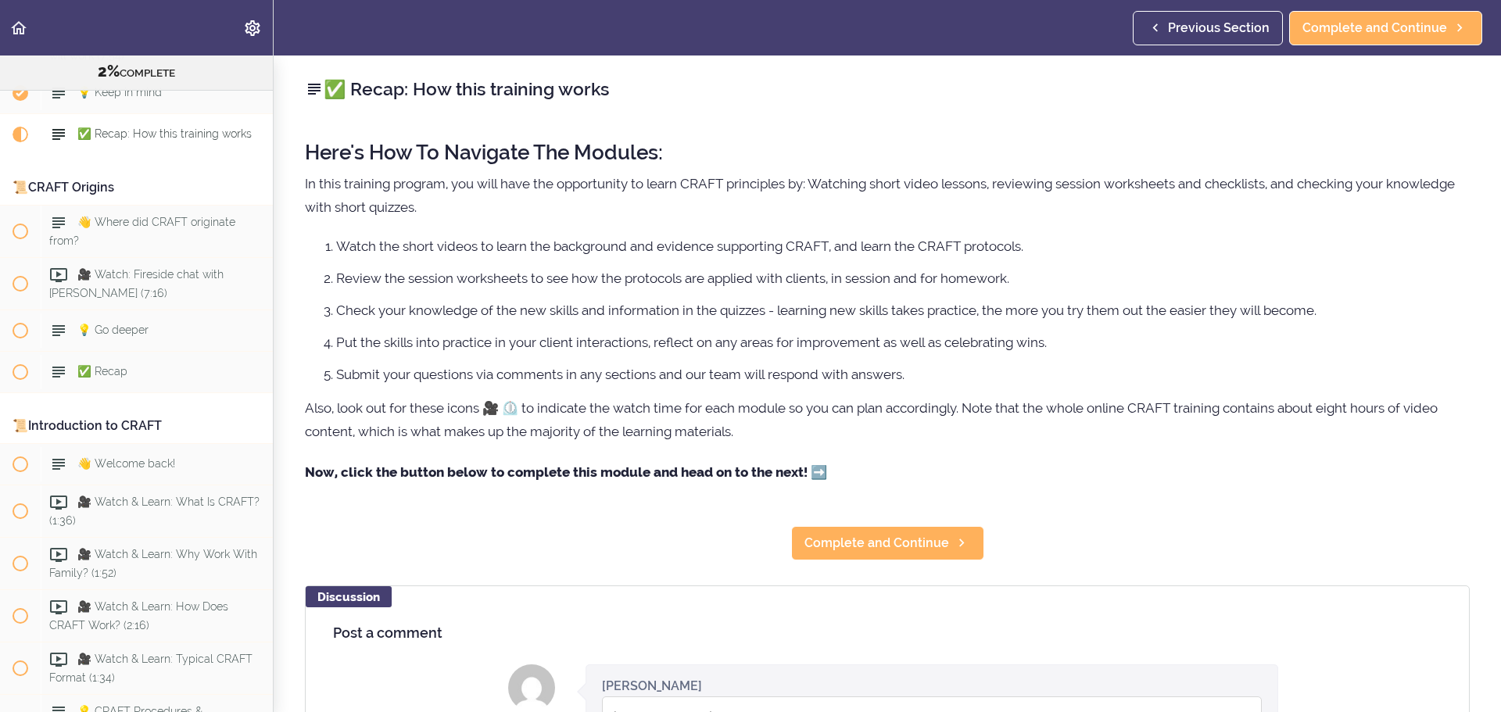
click at [608, 277] on li "Review the session worksheets to see how the protocols are applied with clients…" at bounding box center [903, 278] width 1134 height 20
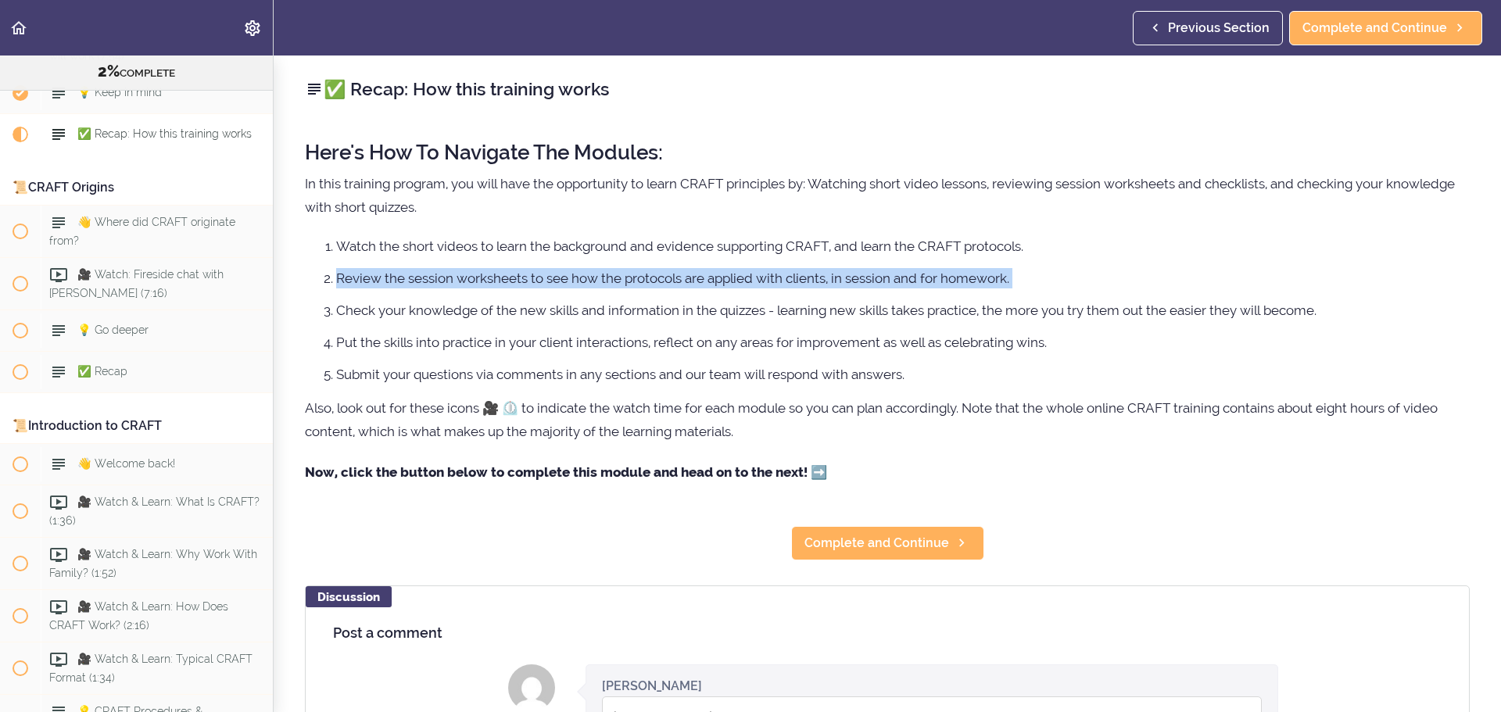
click at [608, 277] on li "Review the session worksheets to see how the protocols are applied with clients…" at bounding box center [903, 278] width 1134 height 20
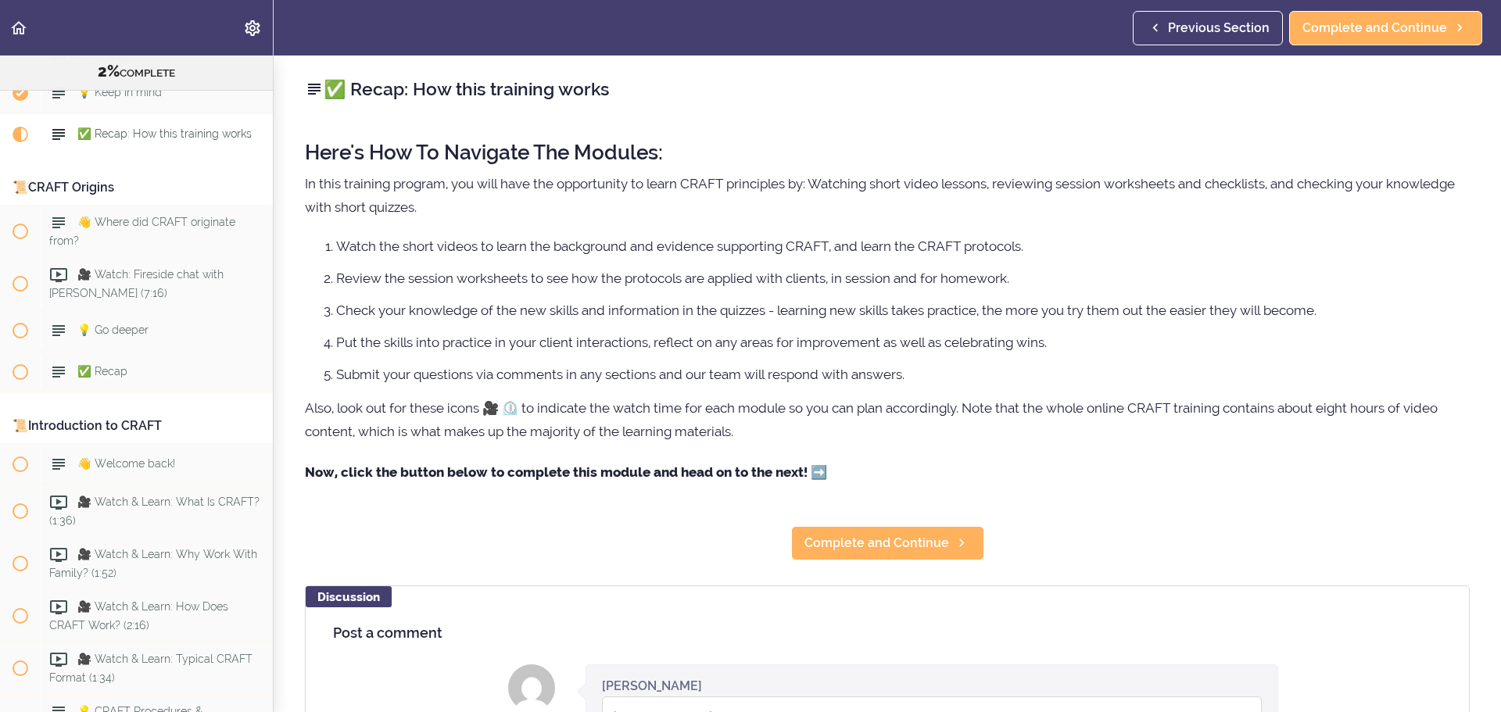
click at [633, 303] on li "Check your knowledge of the new skills and information in the quizzes - learnin…" at bounding box center [903, 310] width 1134 height 20
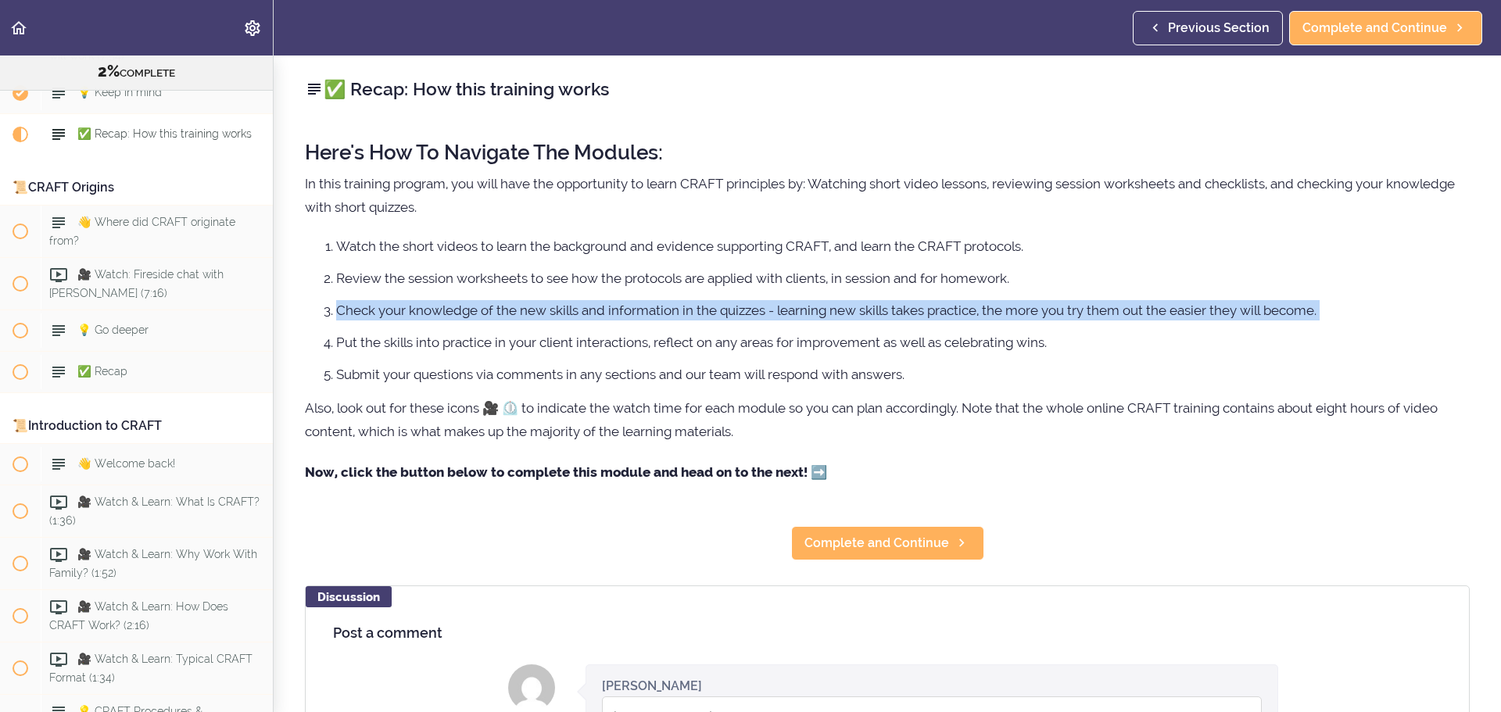
click at [633, 303] on li "Check your knowledge of the new skills and information in the quizzes - learnin…" at bounding box center [903, 310] width 1134 height 20
click at [915, 543] on span "Complete and Continue" at bounding box center [877, 543] width 145 height 19
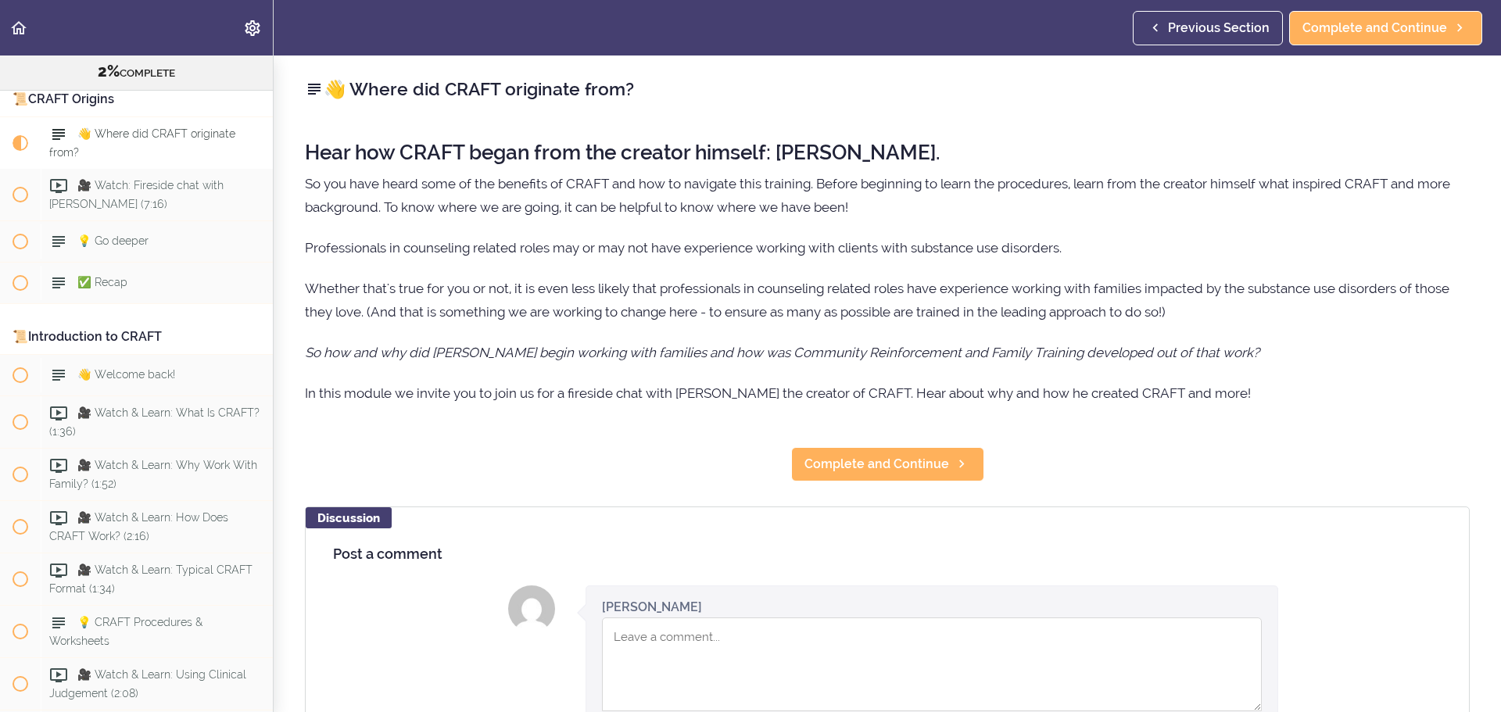
scroll to position [332, 0]
click at [502, 202] on p "So you have heard some of the benefits of CRAFT and how to navigate this traini…" at bounding box center [887, 195] width 1165 height 47
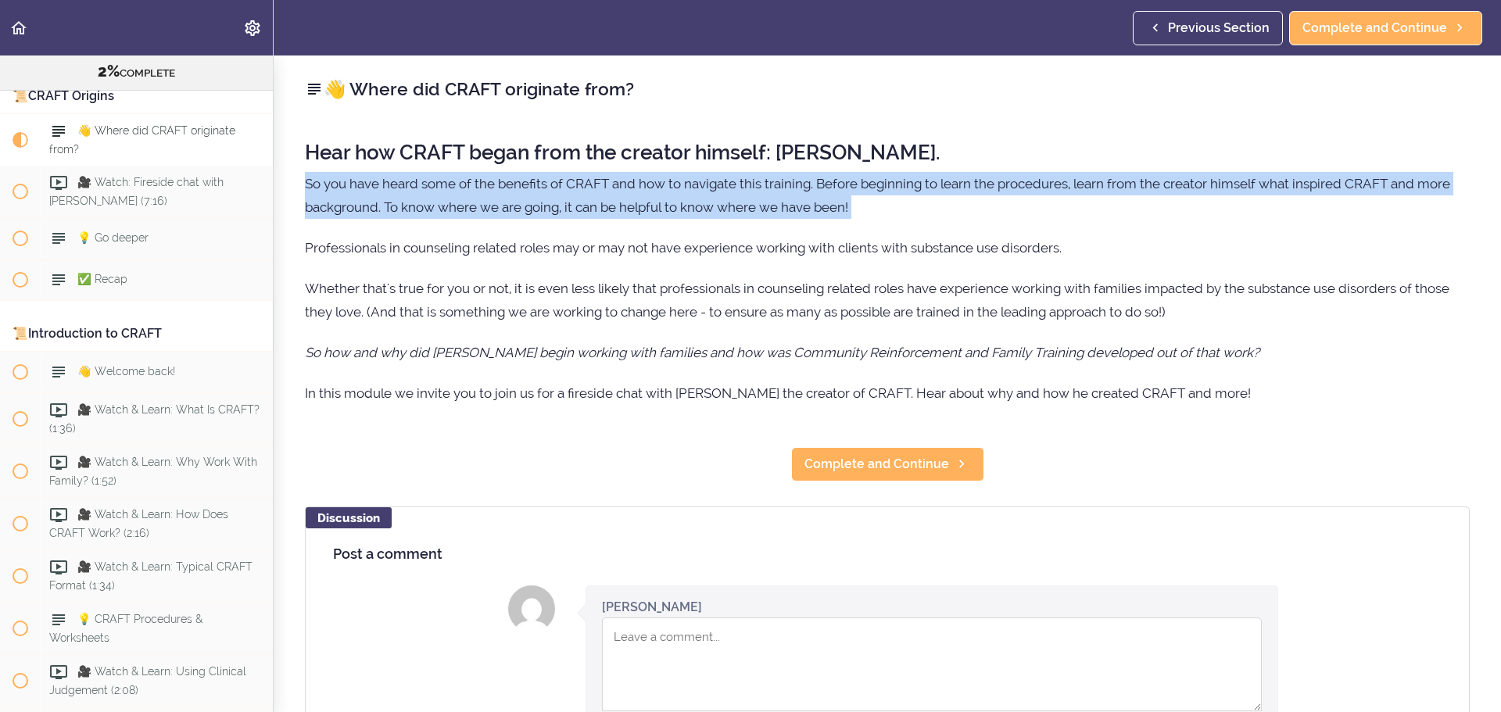
click at [502, 202] on p "So you have heard some of the benefits of CRAFT and how to navigate this traini…" at bounding box center [887, 195] width 1165 height 47
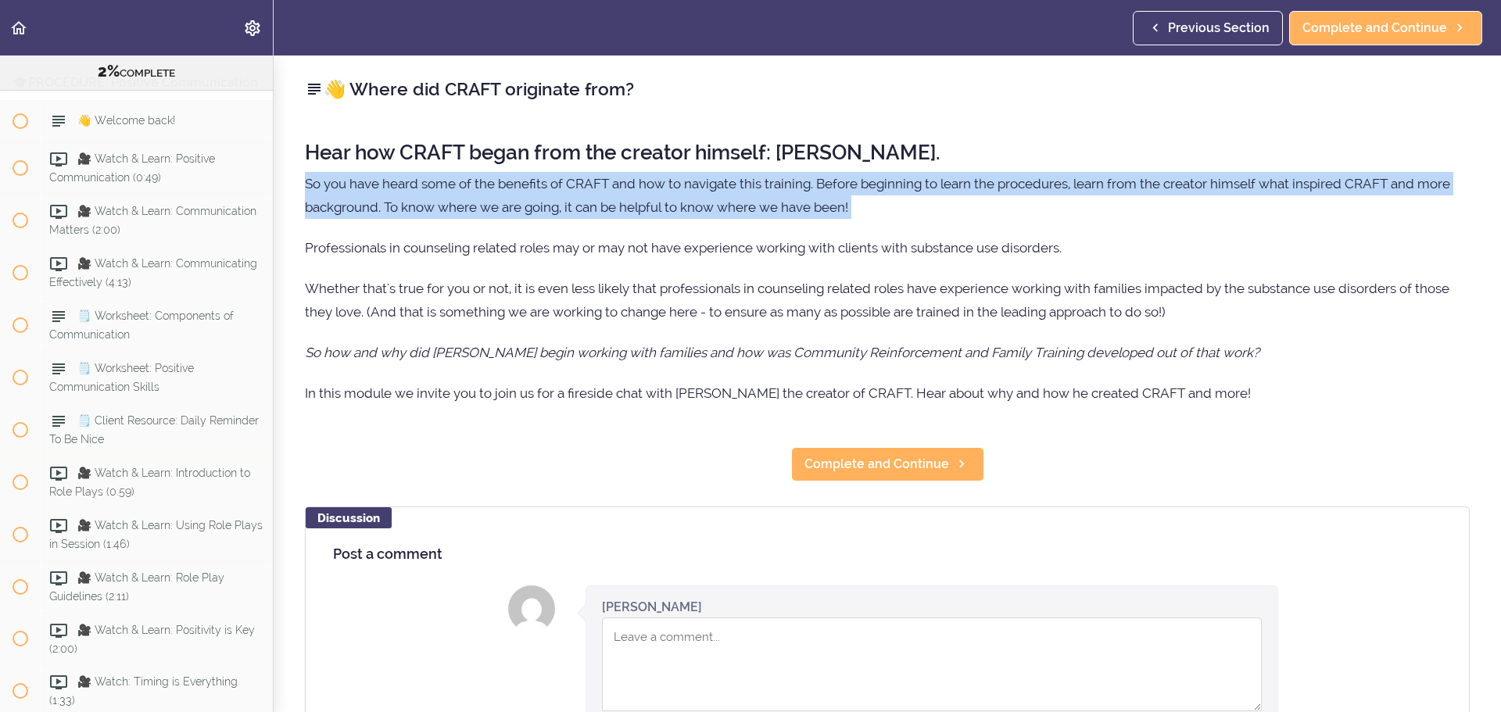
scroll to position [3591, 0]
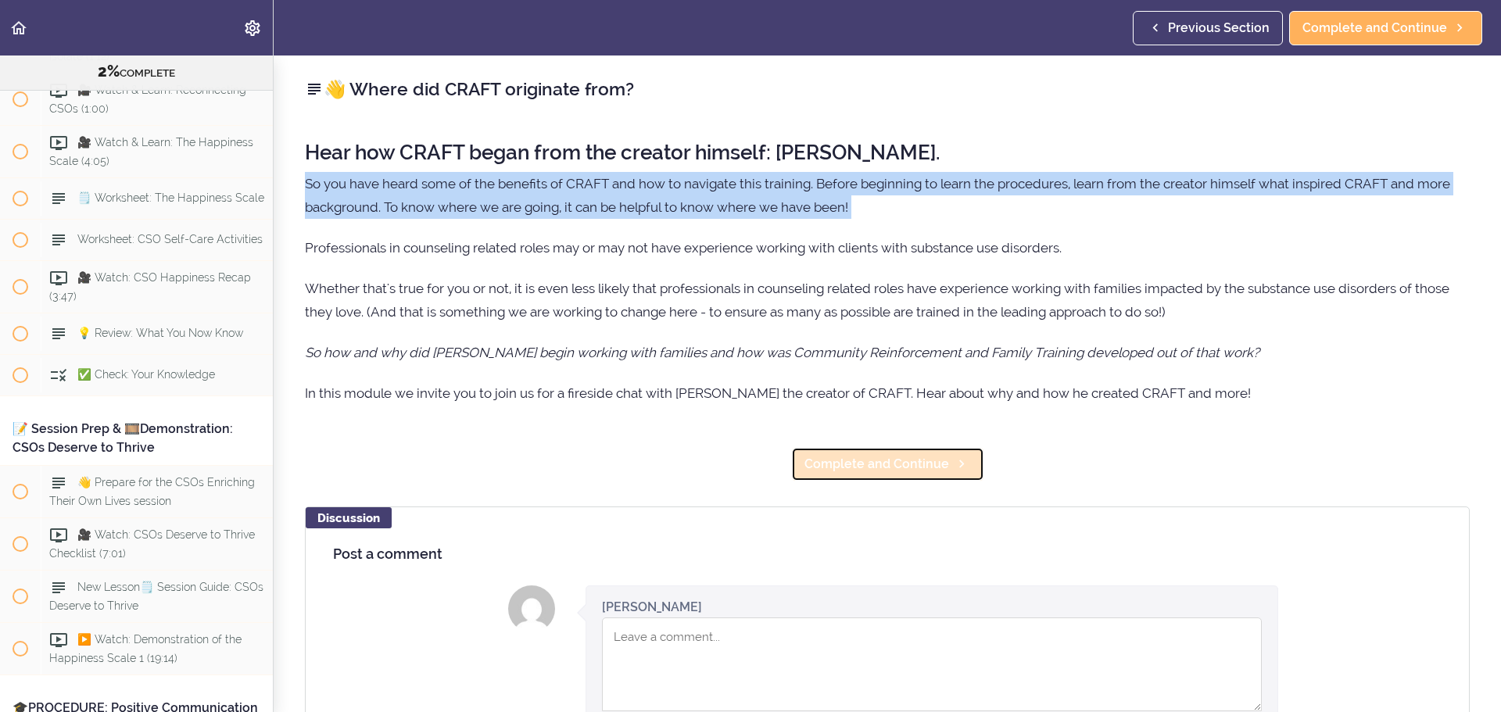
click at [918, 461] on span "Complete and Continue" at bounding box center [877, 464] width 145 height 19
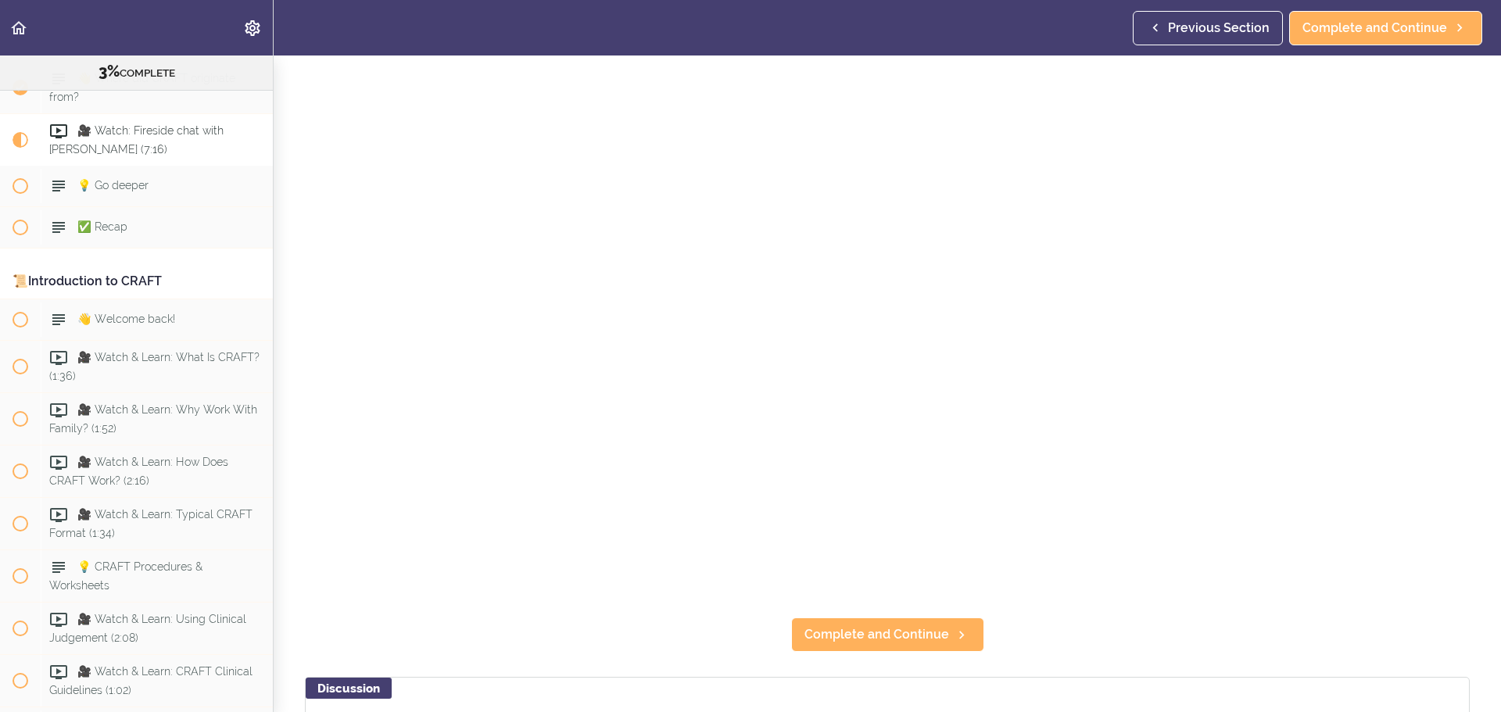
scroll to position [209, 0]
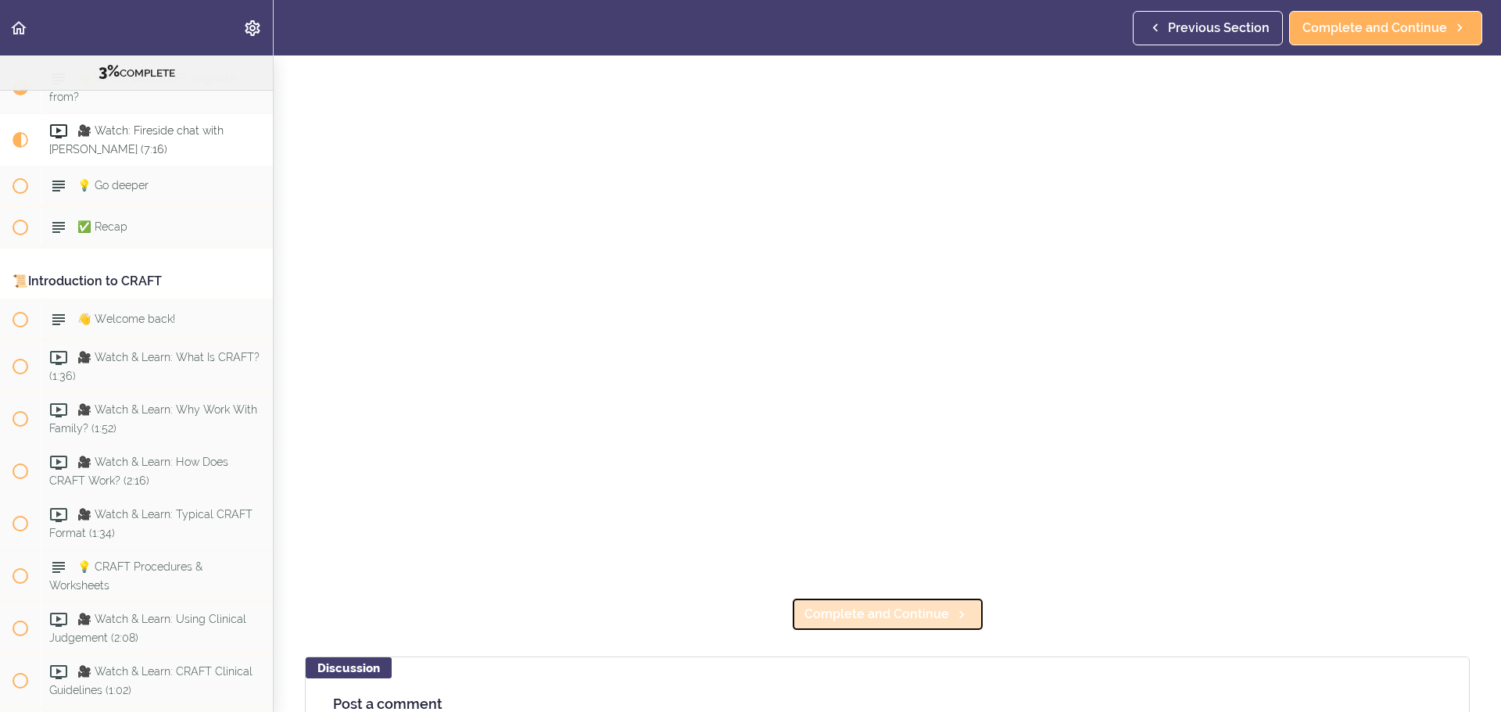
click at [914, 608] on span "Complete and Continue" at bounding box center [877, 614] width 145 height 19
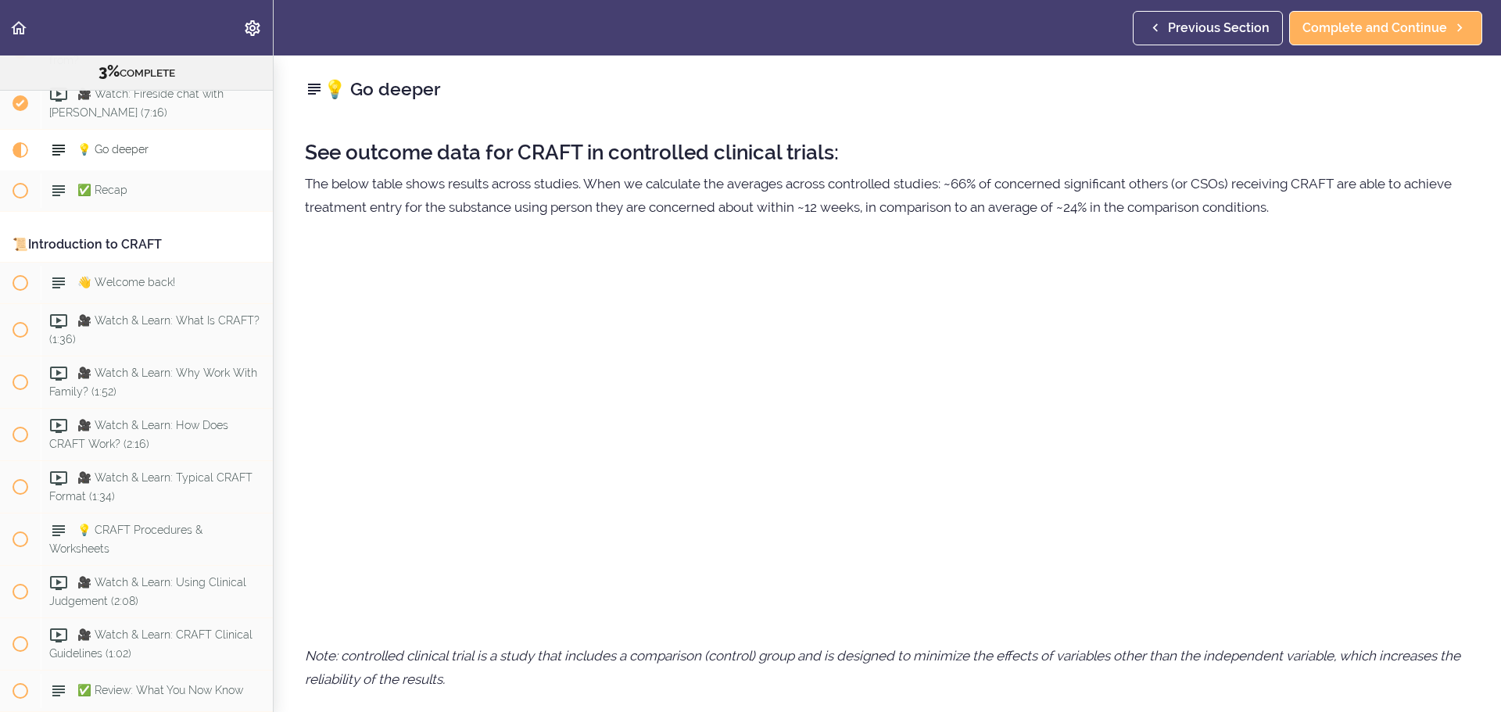
scroll to position [437, 0]
